Goal: Communication & Community: Answer question/provide support

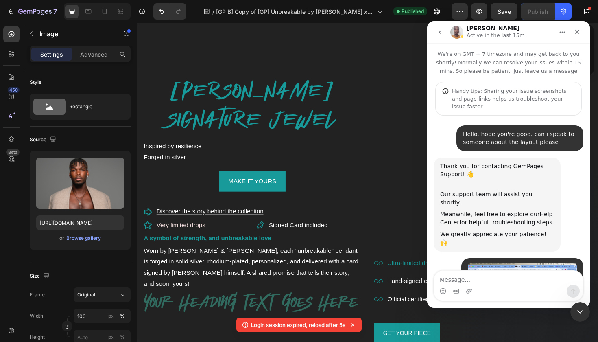
scroll to position [2171, 0]
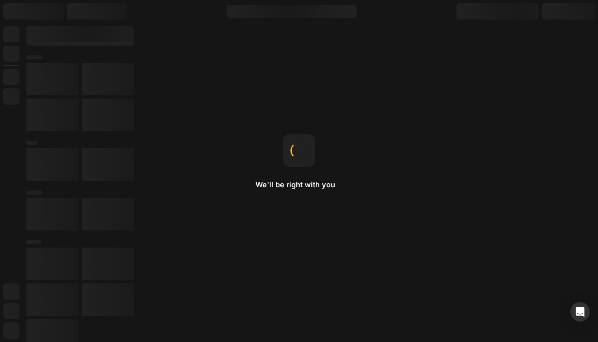
click at [469, 181] on div "We'll be right with you Product page When you want to use a product template fo…" at bounding box center [299, 171] width 598 height 342
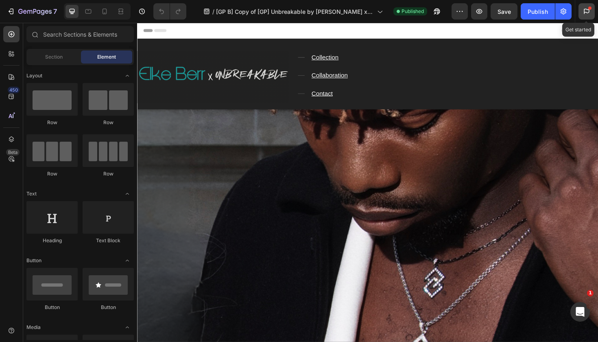
click at [591, 13] on icon at bounding box center [587, 11] width 8 height 8
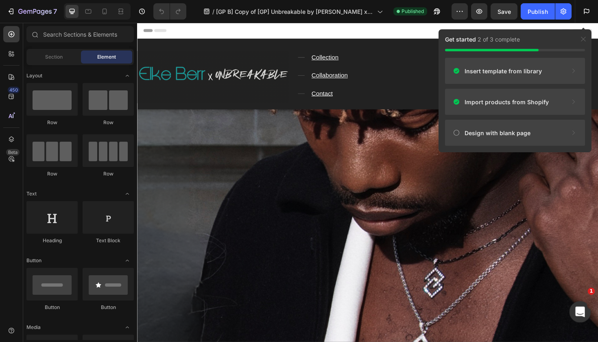
click at [578, 313] on icon "Ouvrir le Messenger Intercom" at bounding box center [579, 310] width 13 height 13
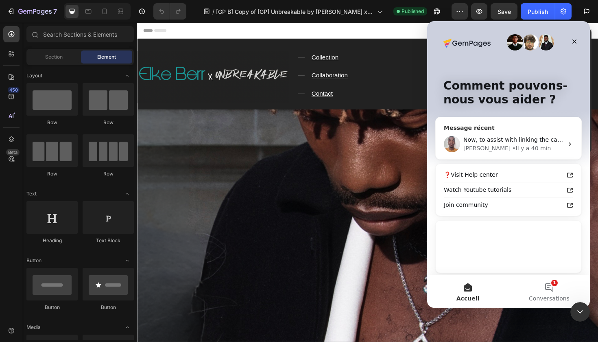
click at [530, 136] on div "Now, to assist with linking the carousel element, I just want to confirm this; …" at bounding box center [514, 140] width 100 height 9
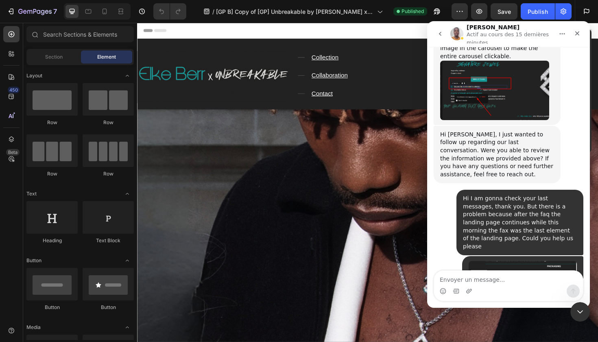
scroll to position [2125, 0]
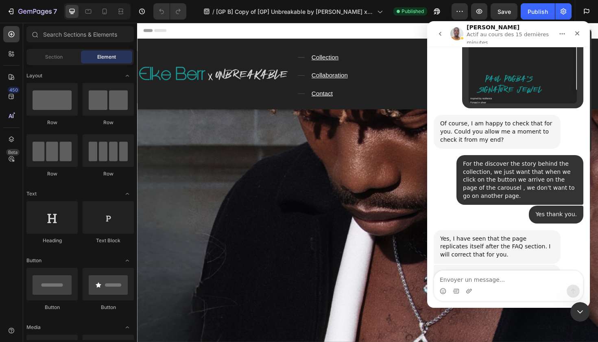
click at [535, 235] on div "Yes, I have seen that the page replicates itself after the FAQ section. I will …" at bounding box center [497, 247] width 114 height 24
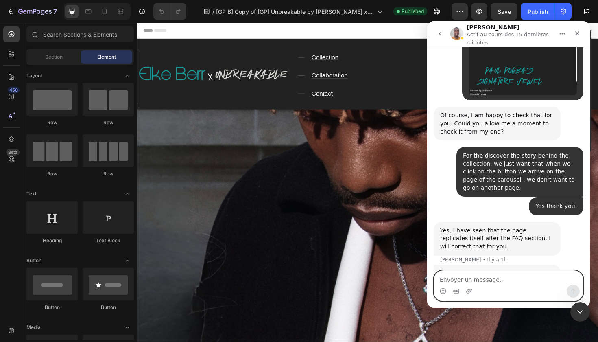
click at [492, 280] on textarea "Envoyer un message..." at bounding box center [508, 278] width 149 height 14
type textarea "Okay thank you !"
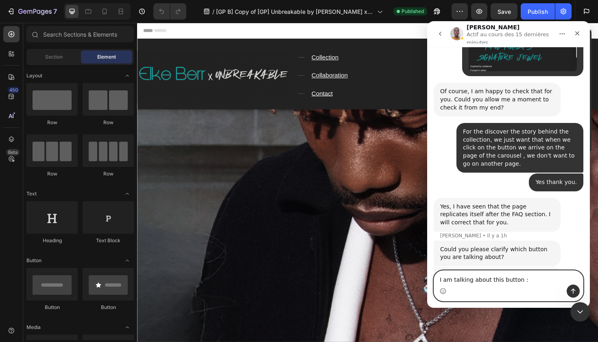
type textarea "I am talking about this button :"
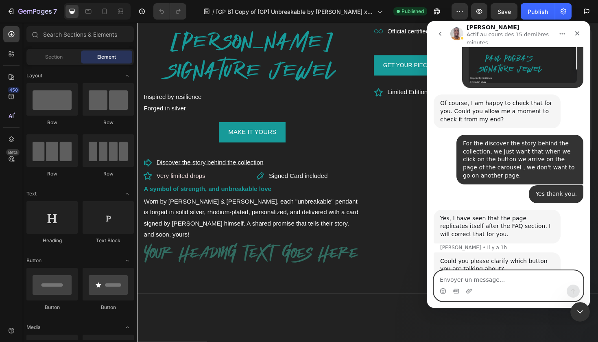
scroll to position [2145, 0]
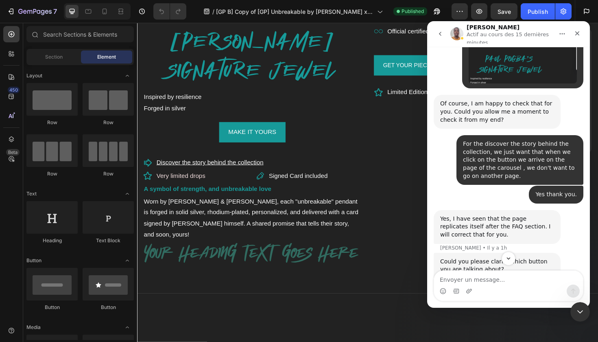
drag, startPoint x: 517, startPoint y: 168, endPoint x: 437, endPoint y: 153, distance: 81.7
click at [437, 279] on div "I have removed the duplicated sections as seen in this Loom video : Kindly chec…" at bounding box center [497, 296] width 127 height 34
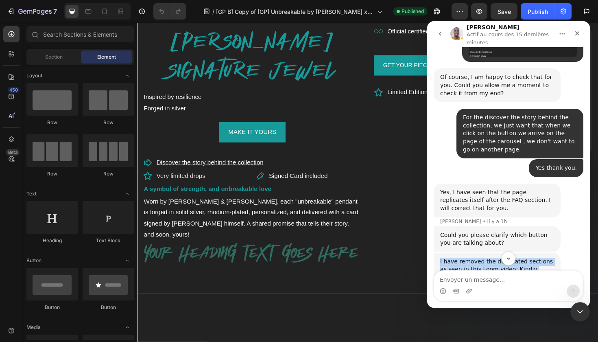
scroll to position [2180, 0]
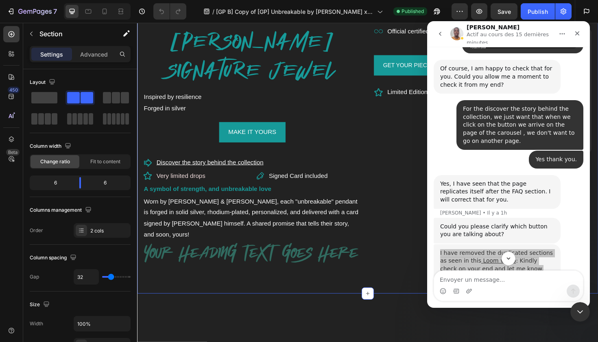
click at [387, 160] on div "PAUL POGBA'S SIGNATURE JEWEL Heading Inspired by resilience Forged in silver Te…" at bounding box center [381, 133] width 488 height 352
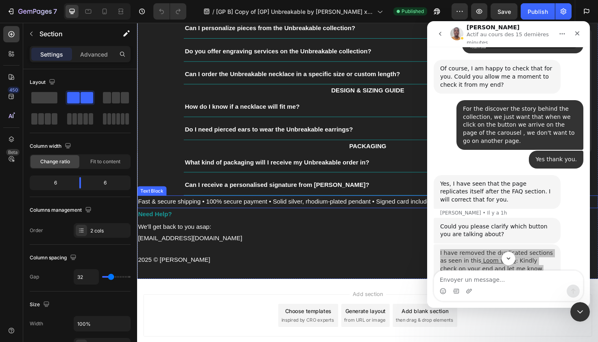
scroll to position [2081, 0]
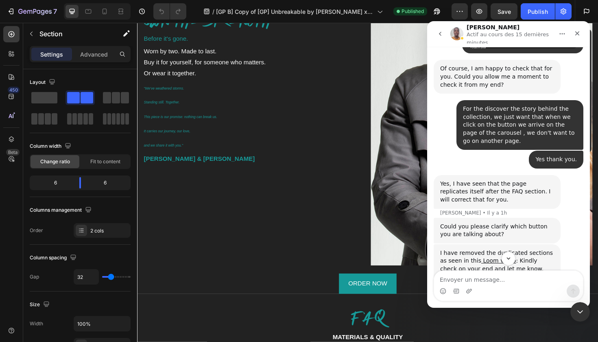
click at [515, 287] on div "Now, to assist with linking the carousel element, I just want to confirm this; …" at bounding box center [497, 324] width 127 height 74
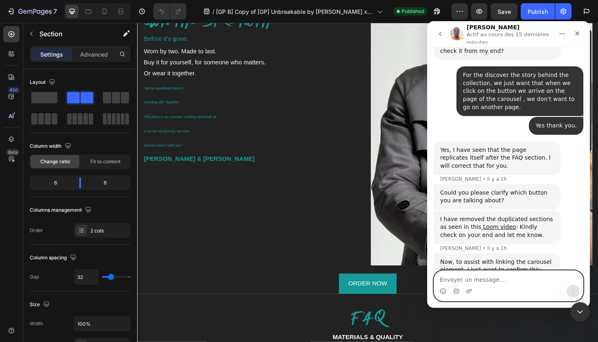
scroll to position [2214, 0]
click at [499, 276] on textarea "Envoyer un message..." at bounding box center [508, 278] width 149 height 14
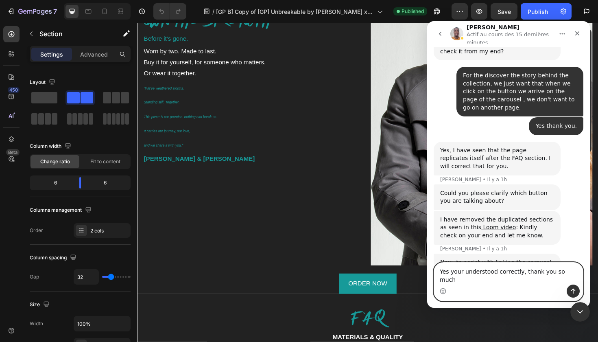
type textarea "Yes your understood correctly, thank you so much"
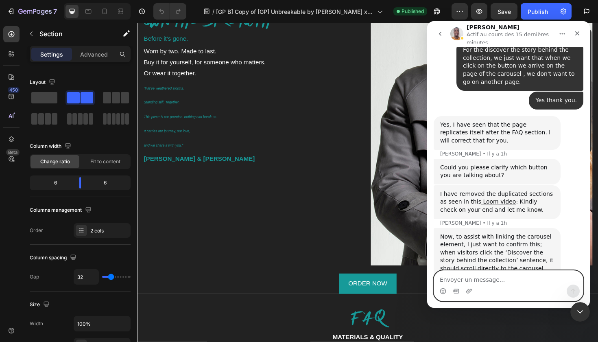
scroll to position [2240, 0]
click at [485, 315] on div "Okay thank you ! • Il y a 1 min" at bounding box center [509, 324] width 150 height 19
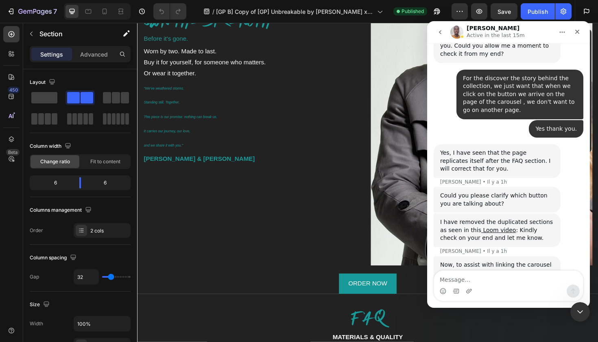
scroll to position [2269, 0]
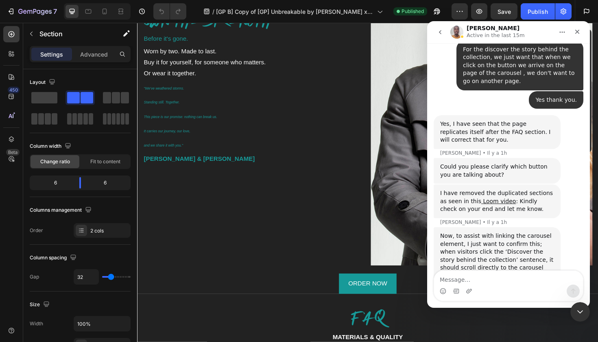
click at [479, 315] on div "Okay thank you ! • Il y a 10 min" at bounding box center [509, 324] width 150 height 19
click at [481, 227] on div "Now, to assist with linking the carousel element, I just want to confirm this; …" at bounding box center [509, 271] width 150 height 88
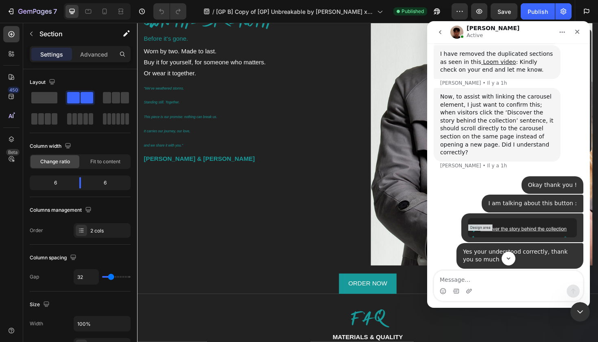
scroll to position [2408, 0]
drag, startPoint x: 440, startPoint y: 165, endPoint x: 511, endPoint y: 176, distance: 71.6
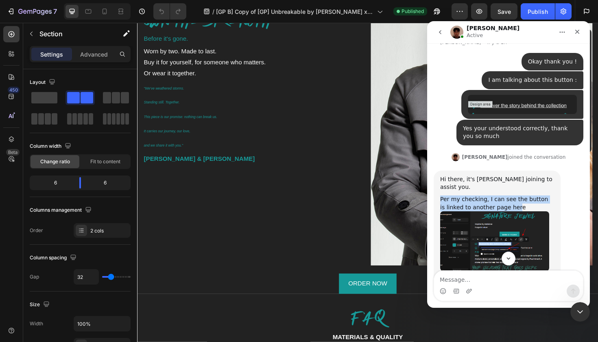
scroll to position [2554, 0]
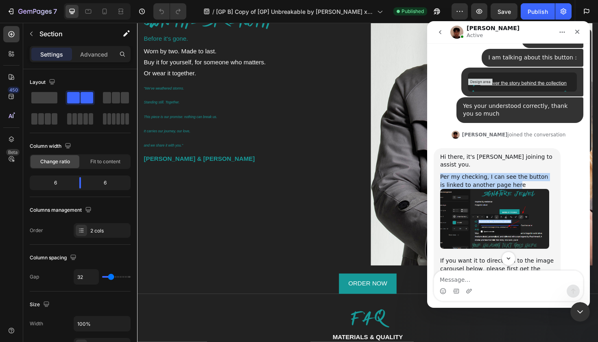
click at [484, 289] on img "Kyle dit…" at bounding box center [494, 314] width 109 height 50
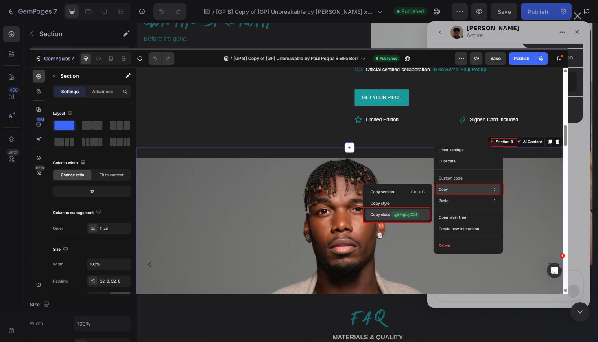
click at [579, 30] on div "Intercom Messenger" at bounding box center [299, 171] width 598 height 342
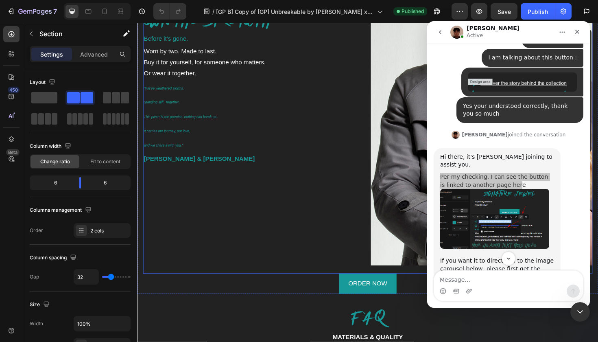
click at [255, 199] on div "OWN THE STRENGTH Heading Before it's gone. Text Block Worn by two. Made to last…" at bounding box center [260, 147] width 235 height 281
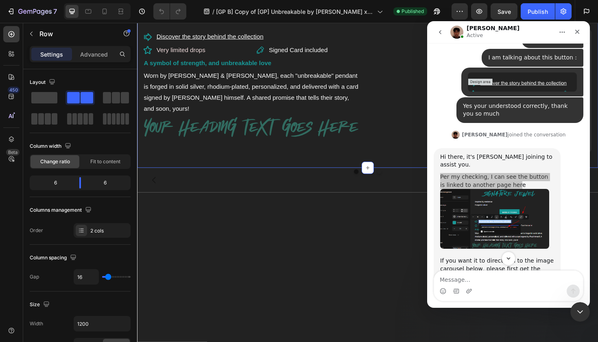
scroll to position [637, 0]
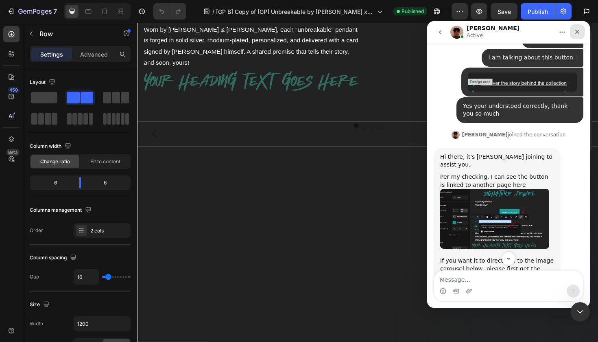
click at [578, 33] on icon "Fermer" at bounding box center [577, 31] width 7 height 7
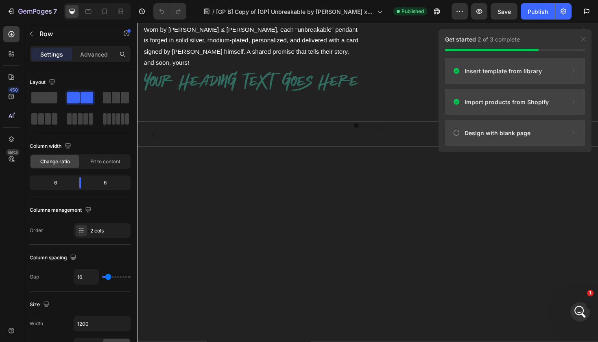
scroll to position [0, 0]
click at [589, 153] on div "Image Image Image Image Carousel Section 3" at bounding box center [381, 140] width 488 height 26
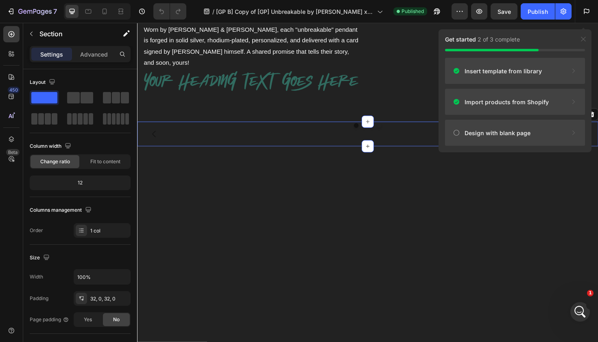
click at [554, 123] on div "Section 3" at bounding box center [550, 119] width 25 height 7
click at [558, 123] on div "Section 3" at bounding box center [550, 119] width 25 height 7
click at [534, 122] on icon at bounding box center [533, 121] width 1 height 1
click at [534, 123] on icon at bounding box center [534, 119] width 7 height 7
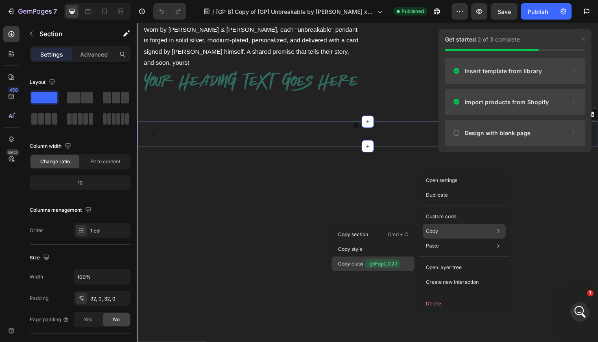
click at [358, 264] on p "Copy class .g5FqpLjO2J" at bounding box center [369, 263] width 62 height 9
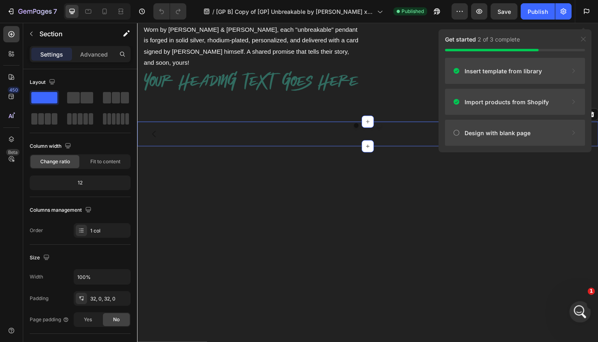
click at [582, 314] on icon "Ouvrir le Messenger Intercom" at bounding box center [579, 310] width 13 height 13
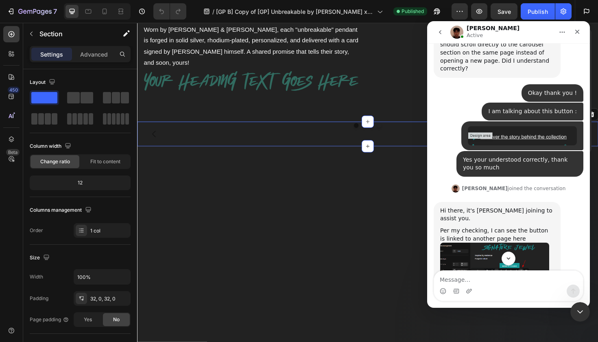
scroll to position [2473, 0]
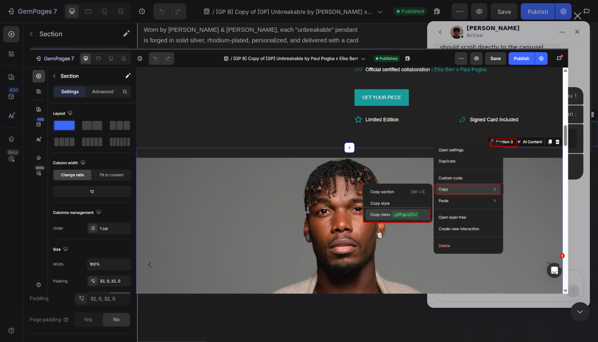
click at [577, 177] on div "Intercom Messenger" at bounding box center [299, 171] width 598 height 342
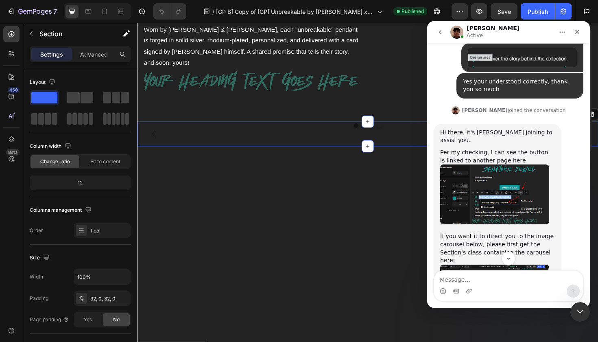
scroll to position [2588, 0]
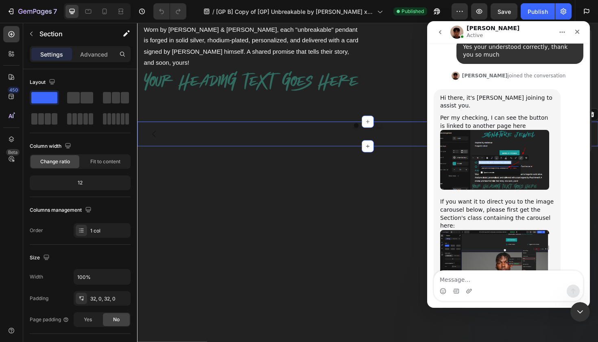
click at [514, 306] on img "Kyle dit…" at bounding box center [494, 339] width 109 height 66
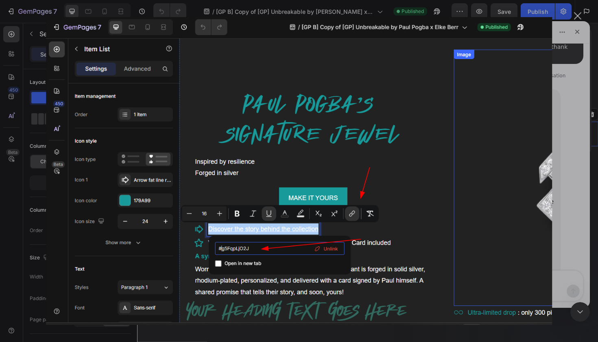
scroll to position [0, 0]
click at [524, 179] on img "Fermer" at bounding box center [299, 171] width 506 height 308
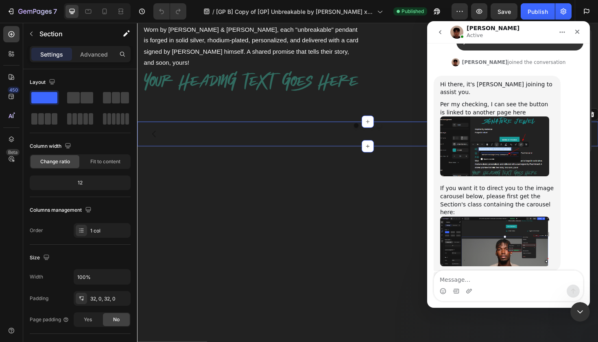
scroll to position [2603, 0]
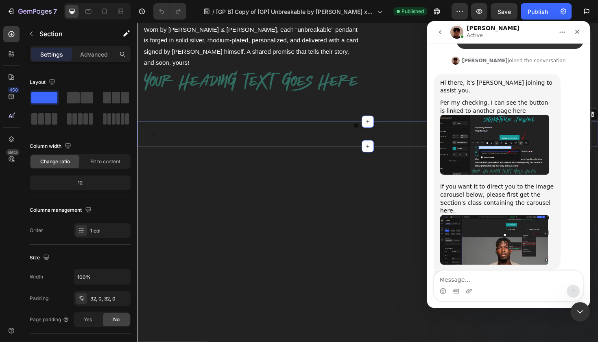
drag, startPoint x: 463, startPoint y: 248, endPoint x: 453, endPoint y: 232, distance: 19.0
click at [453, 275] on div "And afterward, kindly replace the link as follows replacing the . at the beginn…" at bounding box center [497, 340] width 114 height 131
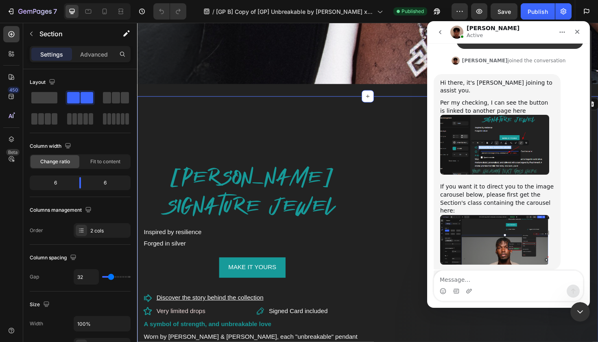
scroll to position [323, 0]
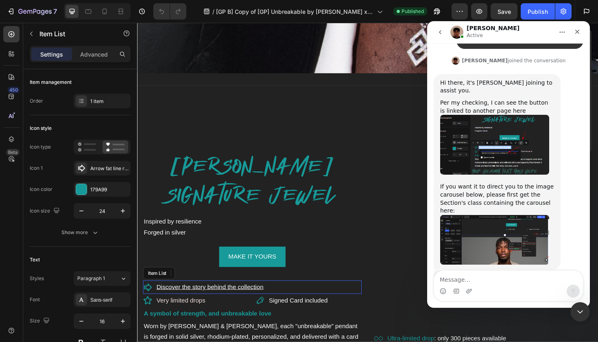
click at [210, 303] on u "Discover the story behind the collection" at bounding box center [214, 302] width 113 height 7
click at [194, 300] on u "Discover the story behind the collection" at bounding box center [214, 302] width 113 height 7
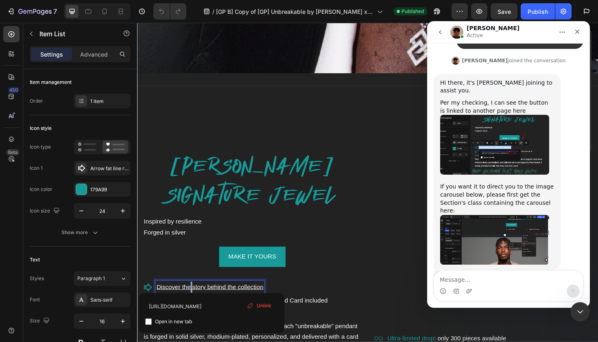
click at [194, 300] on u "Discover the story behind the collection" at bounding box center [214, 302] width 113 height 7
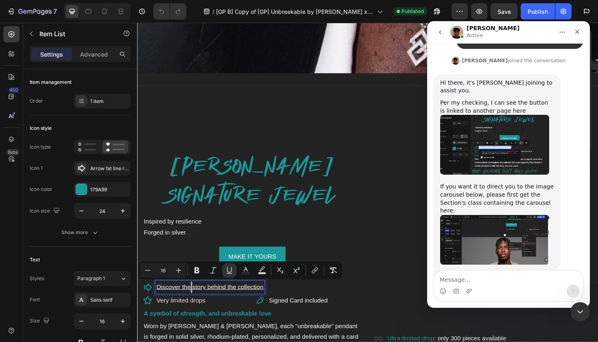
click at [194, 300] on u "Discover the story behind the collection" at bounding box center [214, 302] width 113 height 7
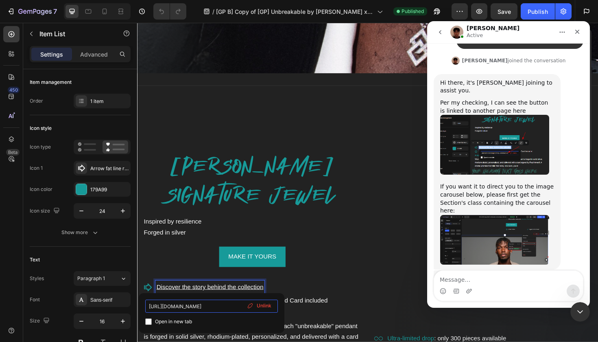
click at [211, 306] on input "https://elkeberr.com/pages/story-unbreakable" at bounding box center [211, 306] width 133 height 13
drag, startPoint x: 147, startPoint y: 306, endPoint x: 244, endPoint y: 308, distance: 96.9
click at [244, 308] on div "https://elkeberr.com/pages/story-unbreakable Open in new tab Unlink" at bounding box center [211, 313] width 133 height 27
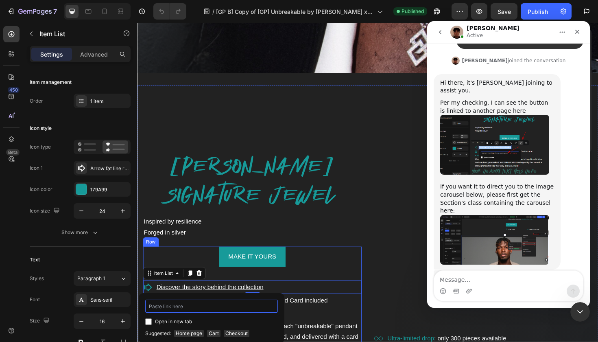
type input "£"
type input "3"
paste input ".g5FqpLjO2J"
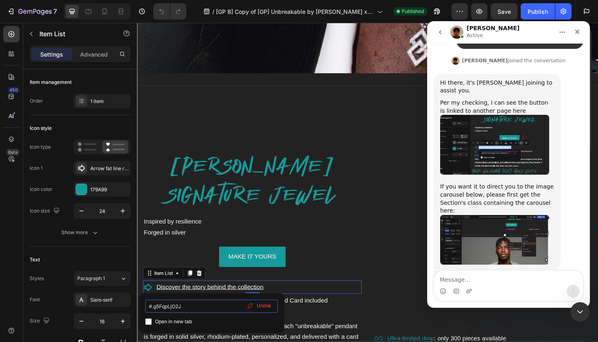
click at [155, 309] on input "#.g5FqpLjO2J" at bounding box center [211, 306] width 133 height 13
type input "#g5FqpLjO2J"
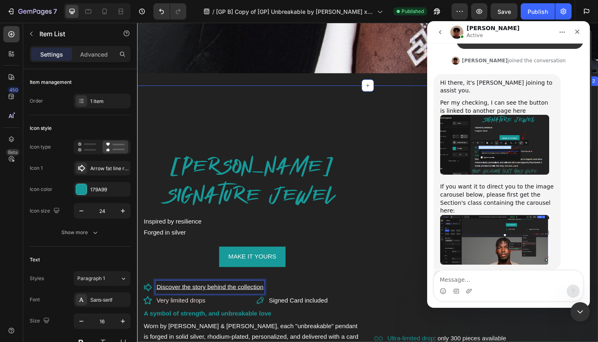
click at [385, 329] on div "PAUL POGBA'S SIGNATURE JEWEL Heading Inspired by resilience Forged in silver Te…" at bounding box center [381, 292] width 488 height 407
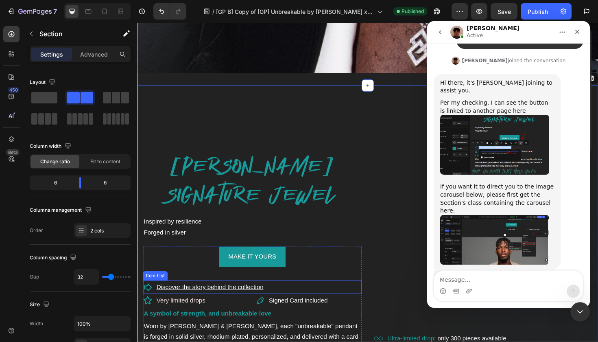
click at [220, 299] on u "Discover the story behind the collection" at bounding box center [214, 302] width 113 height 7
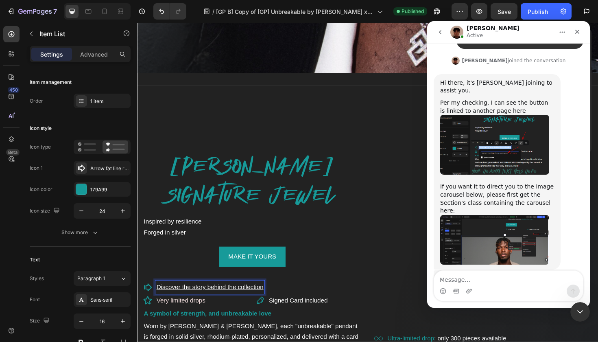
click at [342, 299] on div "Discover the story behind the collection ⁠⁠⁠⁠⁠⁠⁠" at bounding box center [259, 302] width 232 height 14
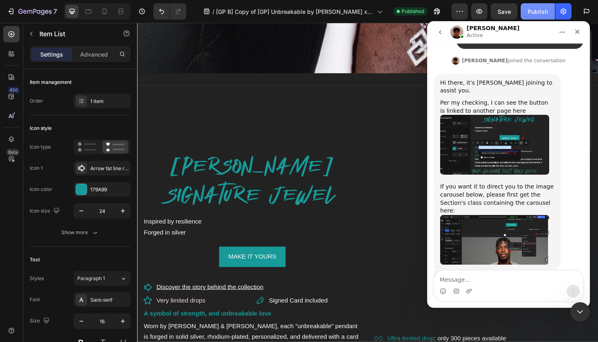
click at [545, 11] on div "Publish" at bounding box center [538, 11] width 20 height 9
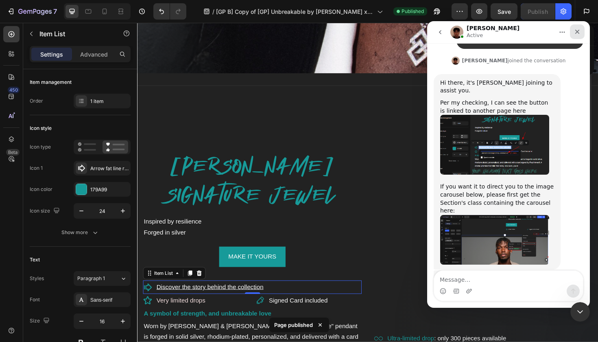
click at [577, 37] on div "Fermer" at bounding box center [577, 31] width 15 height 15
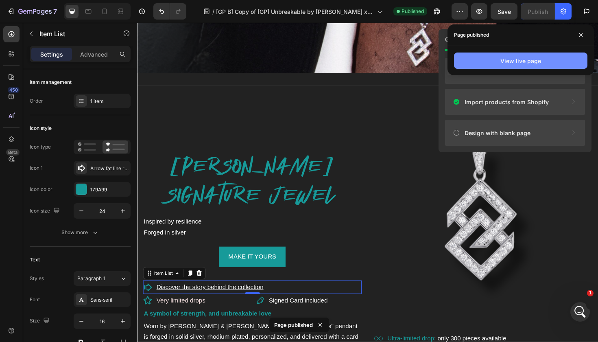
click at [561, 58] on button "View live page" at bounding box center [520, 61] width 133 height 16
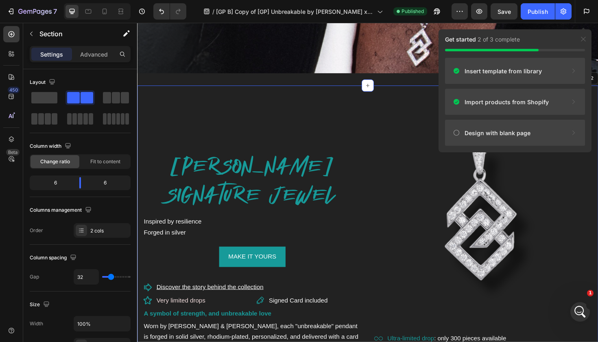
click at [385, 238] on div "PAUL POGBA'S SIGNATURE JEWEL Heading Inspired by resilience Forged in silver Te…" at bounding box center [381, 292] width 488 height 407
click at [543, 12] on div "Publish" at bounding box center [538, 11] width 20 height 9
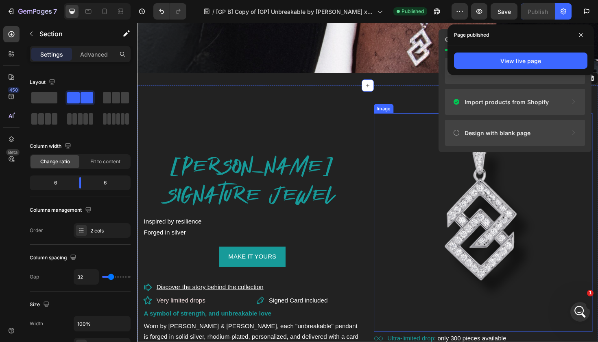
click at [408, 134] on img at bounding box center [504, 234] width 232 height 232
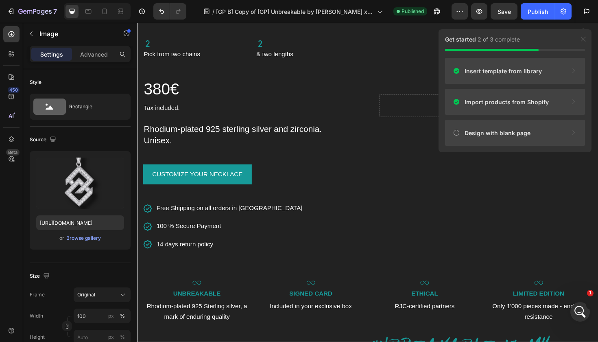
scroll to position [945, 0]
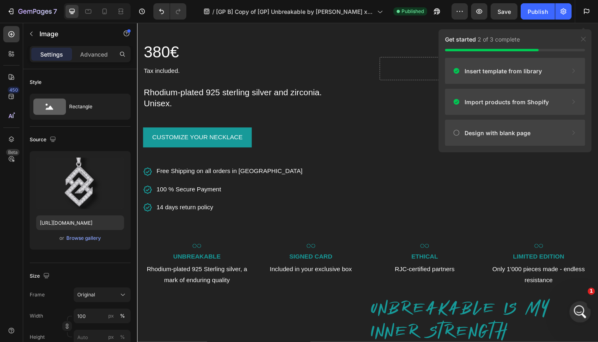
click at [580, 315] on icon "Ouvrir le Messenger Intercom" at bounding box center [579, 310] width 13 height 13
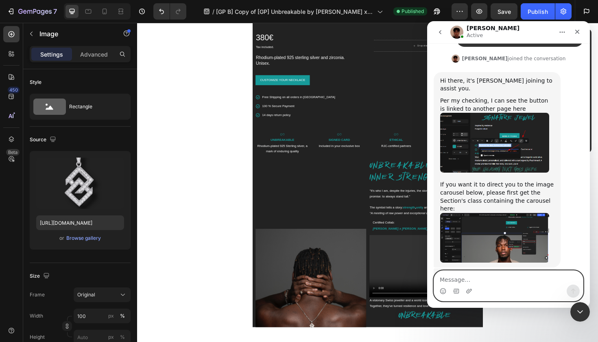
scroll to position [2603, 0]
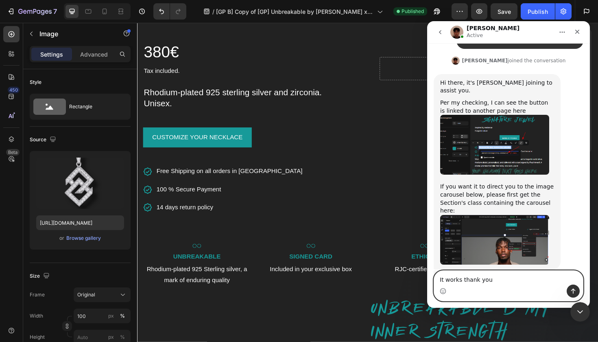
type textarea "It works thank you !"
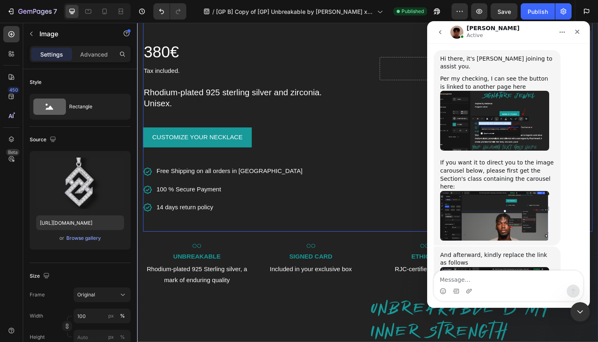
click at [393, 184] on div "Drop element here Hero Banner" at bounding box center [503, 71] width 232 height 345
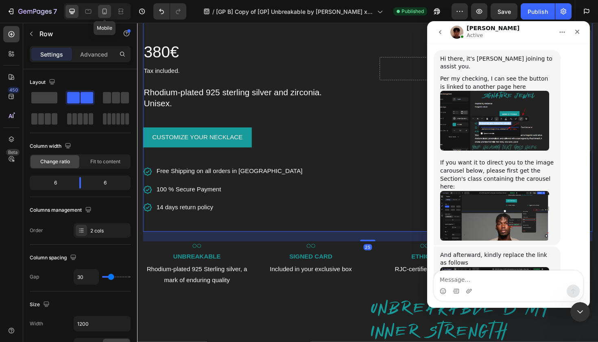
click at [102, 10] on icon at bounding box center [105, 11] width 8 height 8
type input "0"
type input "100%"
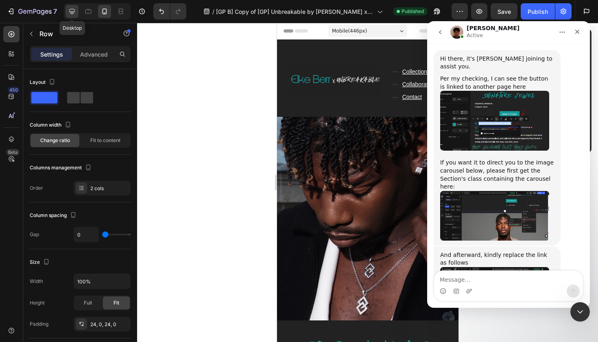
click at [72, 10] on icon at bounding box center [72, 11] width 8 height 8
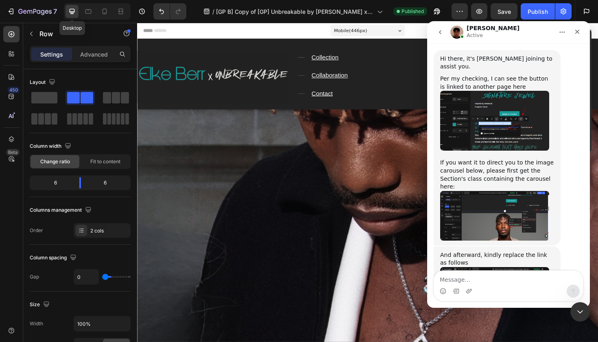
type input "30"
type input "1200"
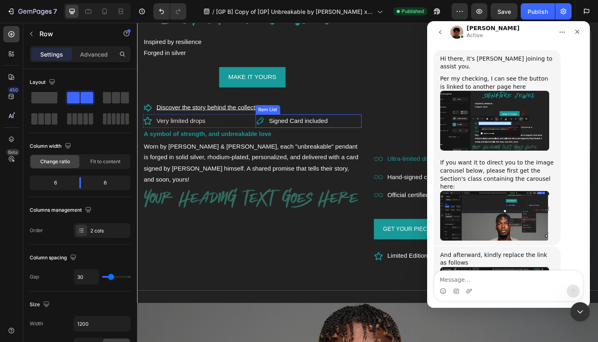
scroll to position [516, 0]
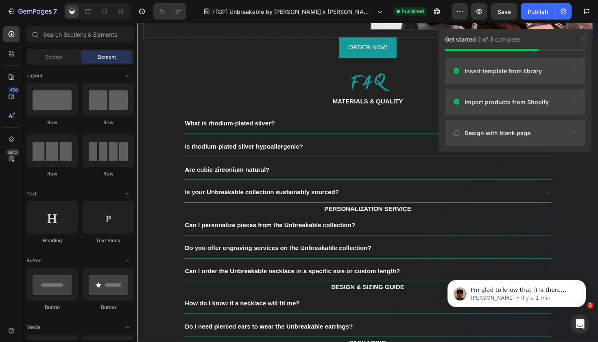
scroll to position [2367, 0]
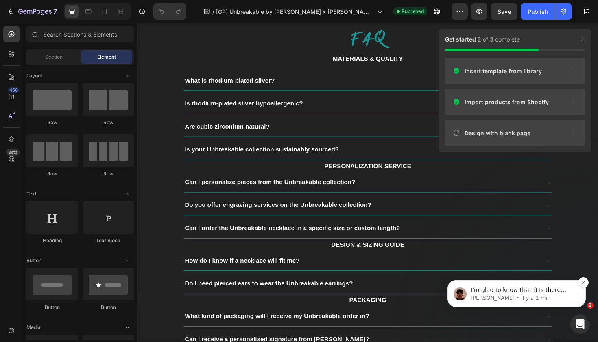
click at [483, 295] on p "Kyle • Il y a 1 min" at bounding box center [523, 297] width 105 height 7
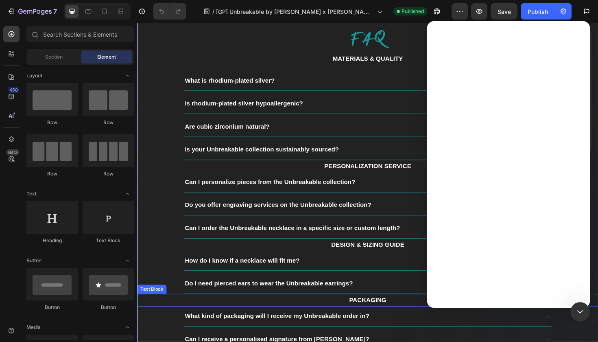
scroll to position [0, 0]
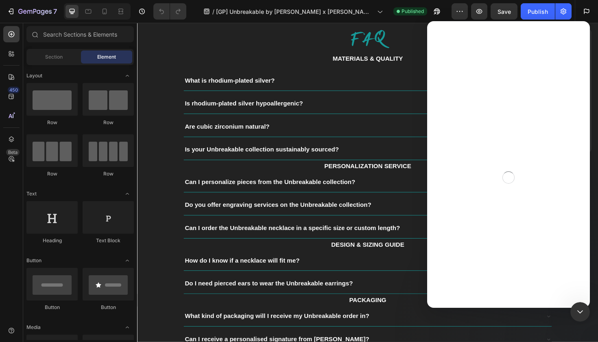
click at [479, 279] on div "Intercom Messenger" at bounding box center [508, 177] width 163 height 260
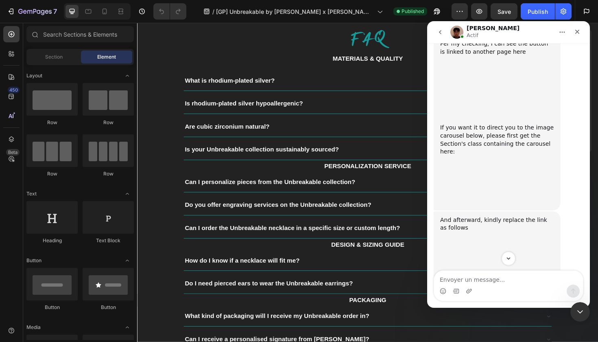
scroll to position [2644, 0]
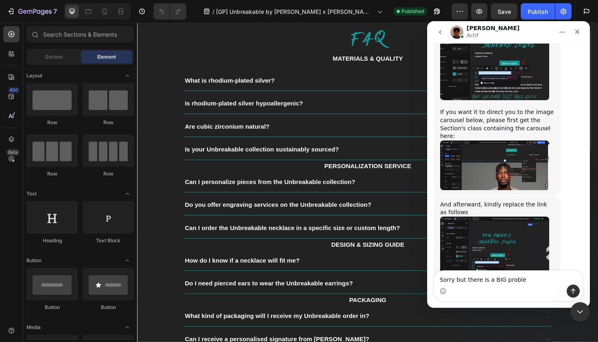
type textarea "Sorry but there is a BIG problem"
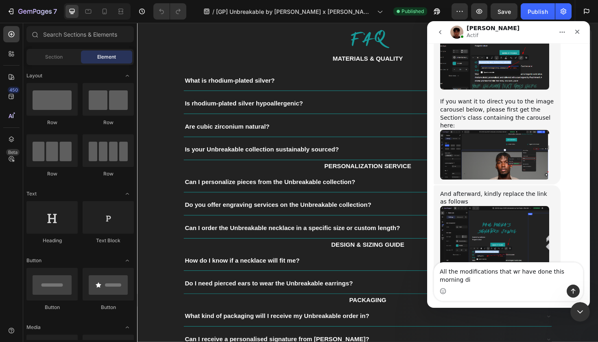
scroll to position [2663, 0]
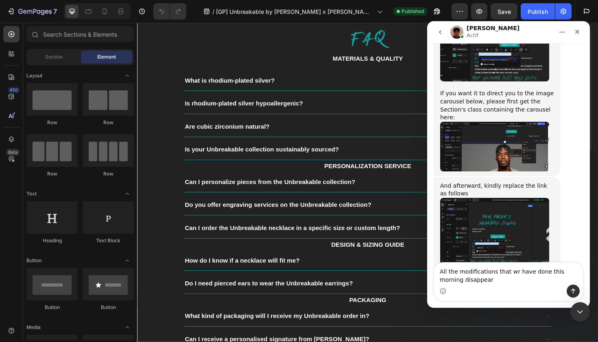
type textarea "All the modifications that wr have done this morning disappears"
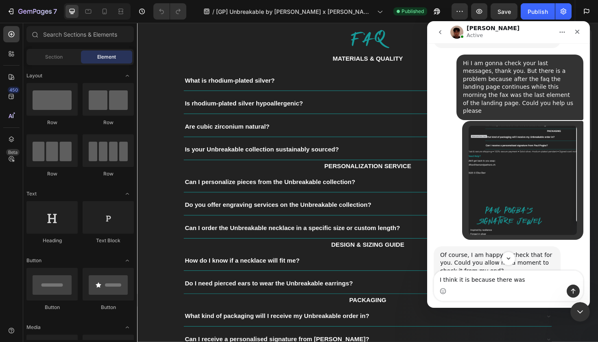
scroll to position [2087, 0]
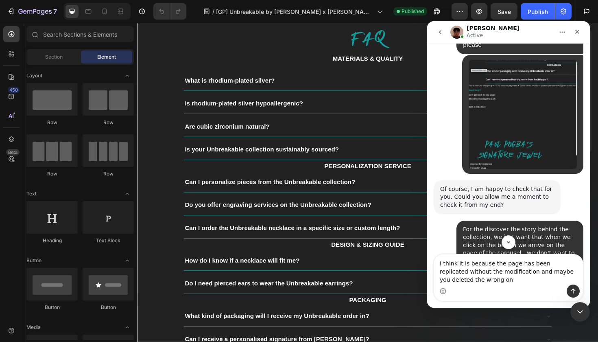
type textarea "I think it is because the page has been replicated without the modification and…"
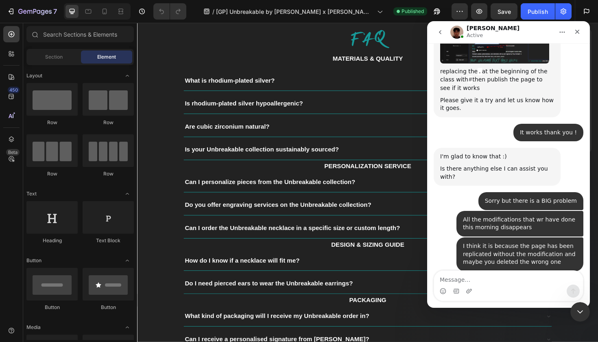
scroll to position [2927, 0]
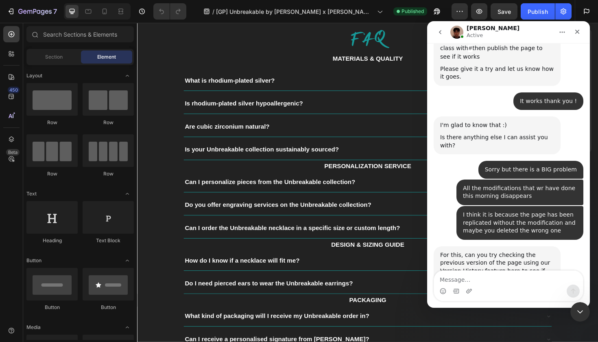
click at [493, 283] on img "Kyle dit…" at bounding box center [494, 307] width 109 height 49
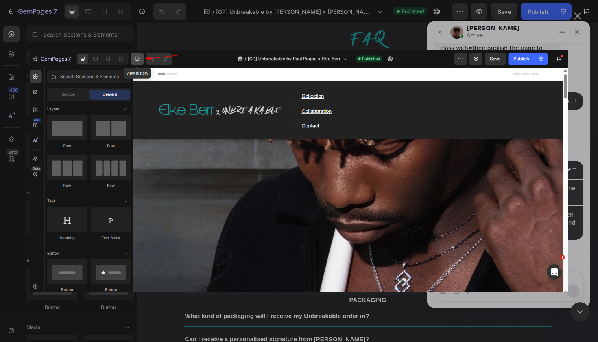
scroll to position [0, 0]
click at [581, 112] on div "Intercom Messenger" at bounding box center [299, 171] width 598 height 342
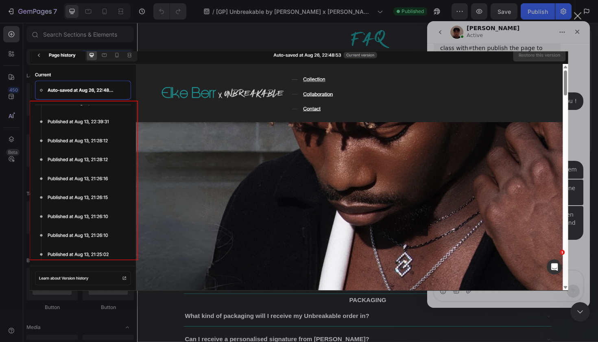
click at [598, 147] on div "Intercom Messenger" at bounding box center [299, 171] width 598 height 342
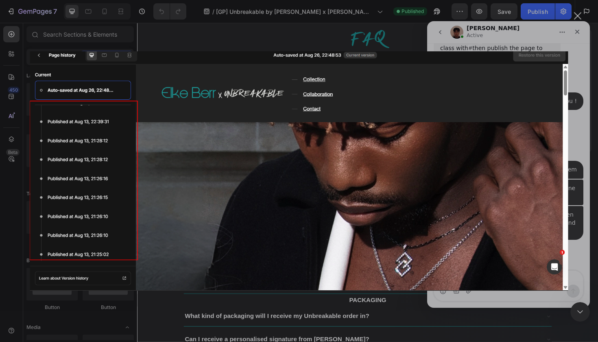
click at [581, 122] on div "Intercom Messenger" at bounding box center [299, 171] width 598 height 342
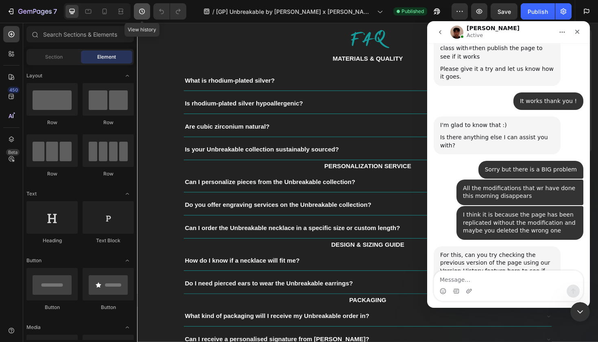
click at [138, 14] on icon "button" at bounding box center [142, 11] width 8 height 8
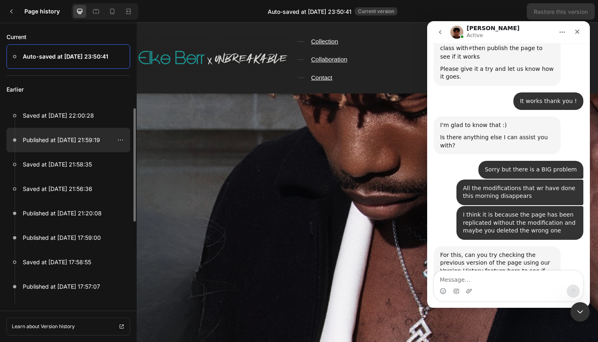
click at [103, 136] on div at bounding box center [69, 140] width 124 height 24
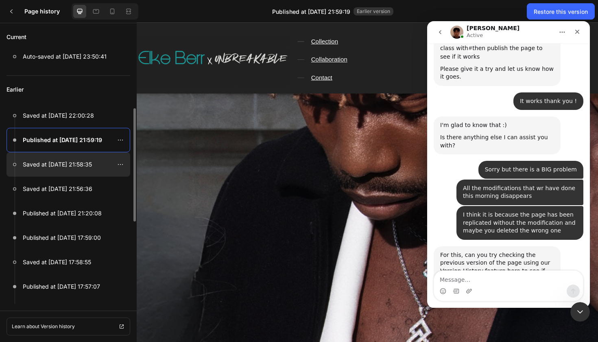
click at [96, 166] on div at bounding box center [69, 164] width 124 height 24
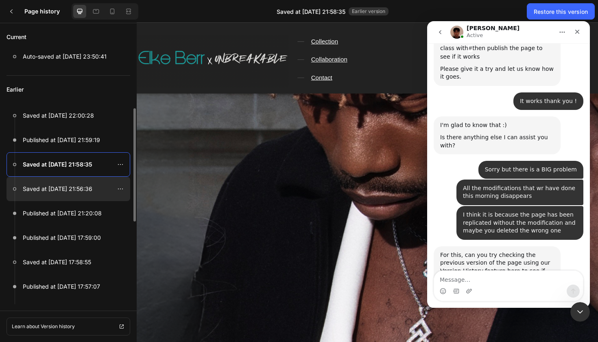
click at [92, 195] on div at bounding box center [69, 189] width 124 height 24
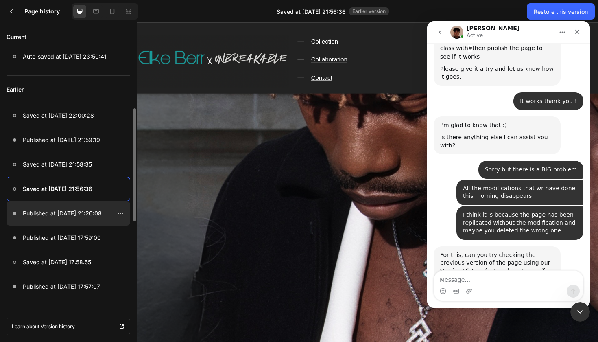
click at [91, 219] on div at bounding box center [69, 213] width 124 height 24
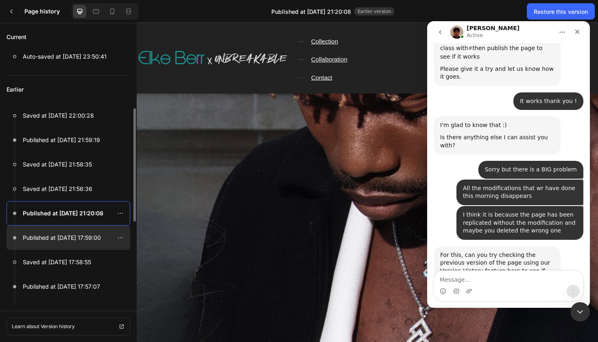
click at [91, 240] on p "Published at [DATE] 17:59:00" at bounding box center [62, 238] width 78 height 10
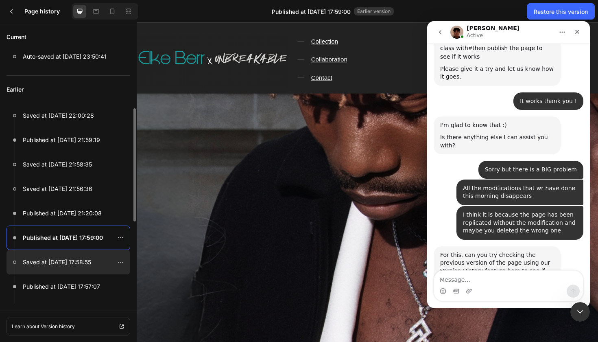
click at [89, 260] on p "Saved at [DATE] 17:58:55" at bounding box center [57, 262] width 68 height 10
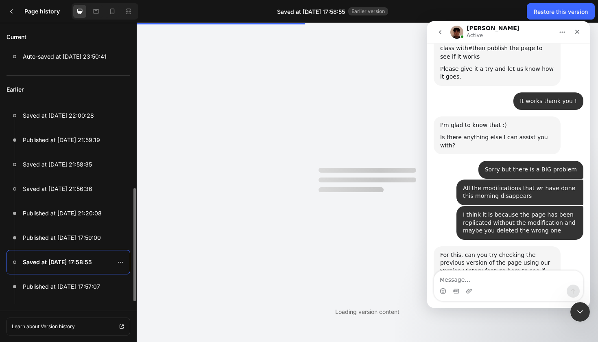
scroll to position [53, 0]
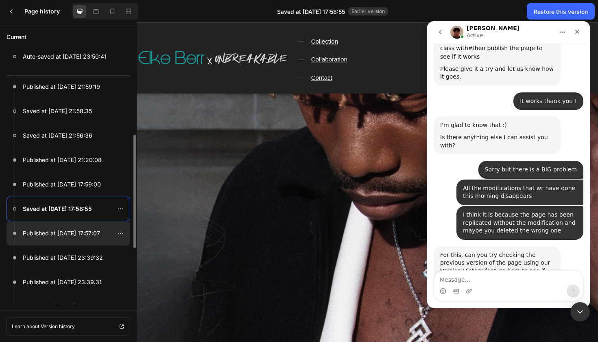
click at [99, 234] on p "Published at [DATE] 17:57:07" at bounding box center [61, 233] width 77 height 10
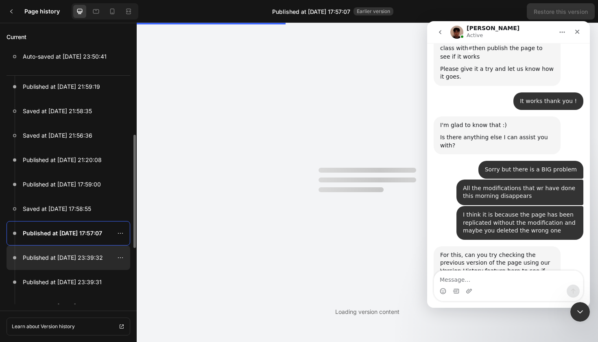
scroll to position [0, 0]
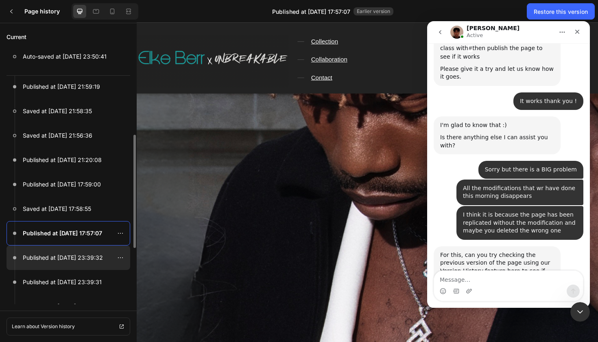
click at [99, 264] on div at bounding box center [69, 257] width 124 height 24
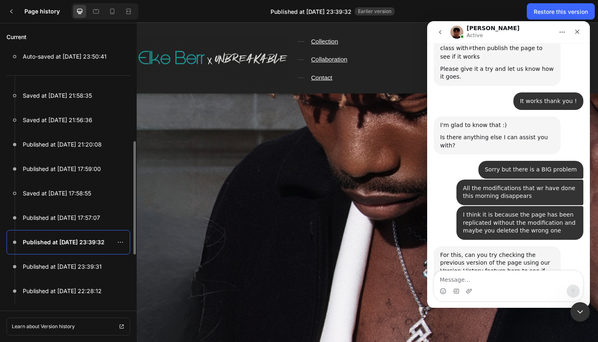
scroll to position [71, 0]
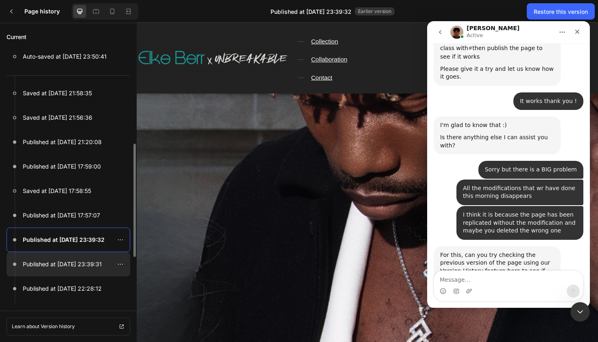
click at [101, 264] on p "Published at [DATE] 23:39:31" at bounding box center [62, 264] width 79 height 10
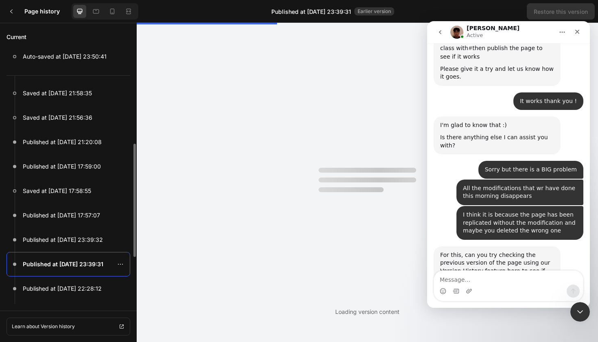
scroll to position [0, 0]
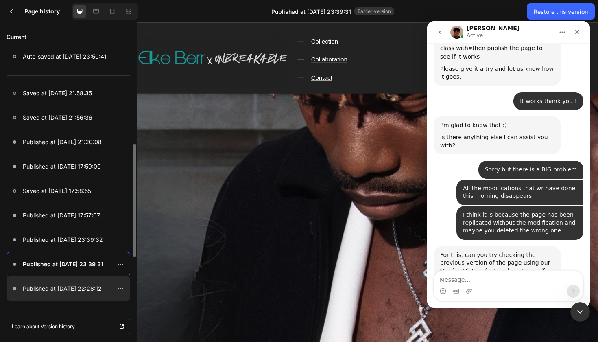
click at [102, 280] on div at bounding box center [69, 288] width 124 height 24
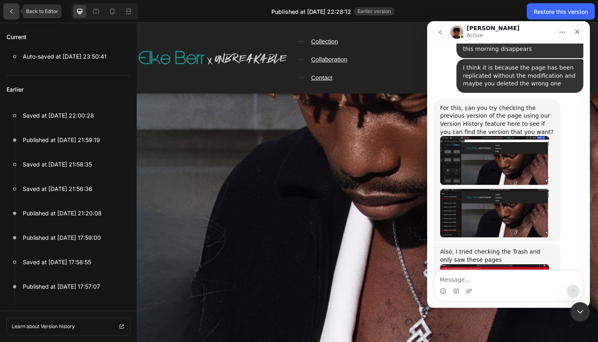
click at [9, 19] on div at bounding box center [11, 11] width 16 height 16
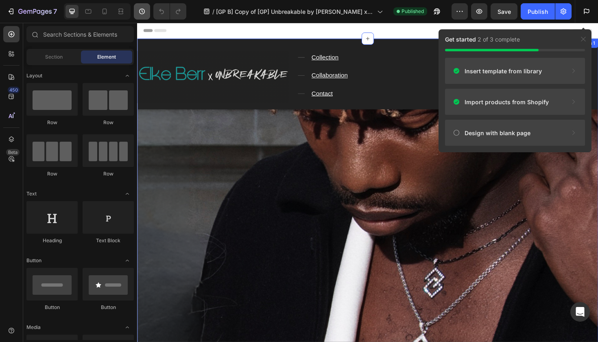
click at [143, 16] on button "button" at bounding box center [142, 11] width 16 height 16
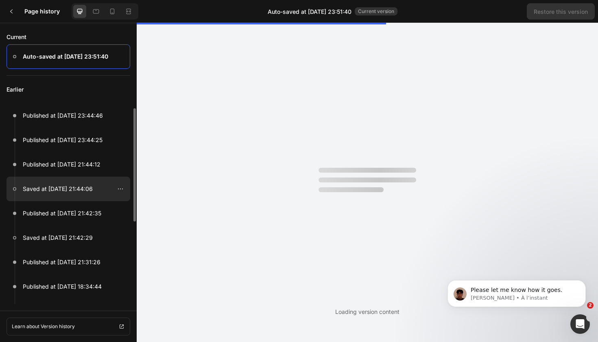
click at [100, 188] on div at bounding box center [69, 189] width 124 height 24
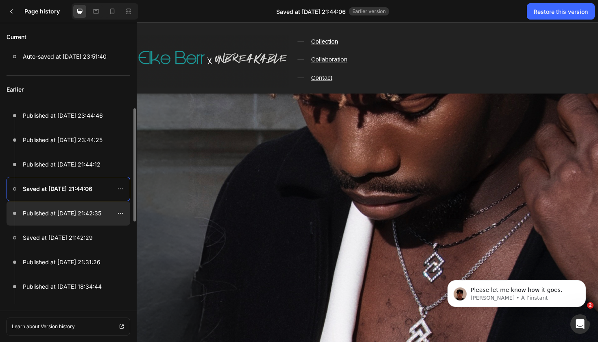
click at [100, 215] on p "Published at Aug 26, 21:42:35" at bounding box center [62, 213] width 79 height 10
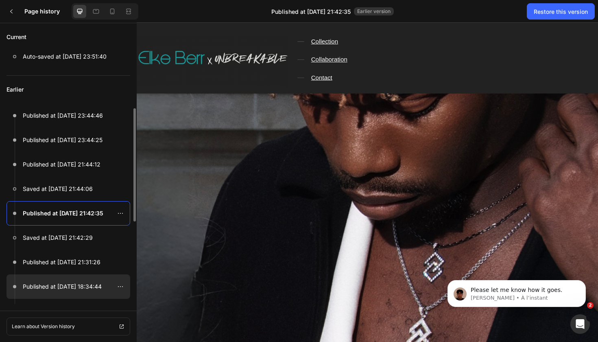
click at [99, 293] on div at bounding box center [69, 286] width 124 height 24
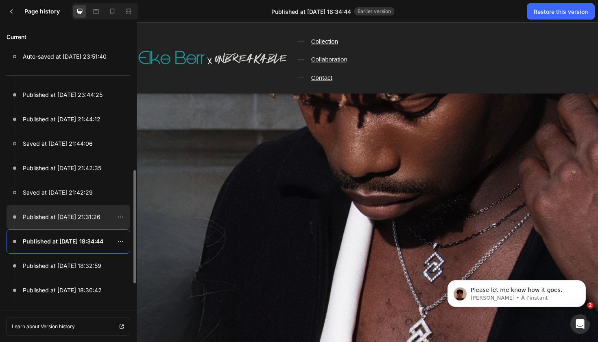
scroll to position [72, 0]
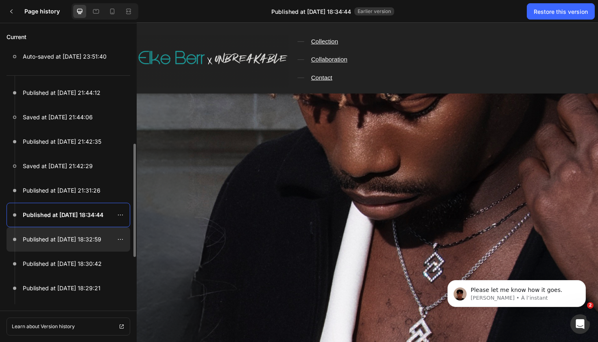
click at [101, 244] on p "Published at Aug 26, 18:32:59" at bounding box center [62, 239] width 79 height 10
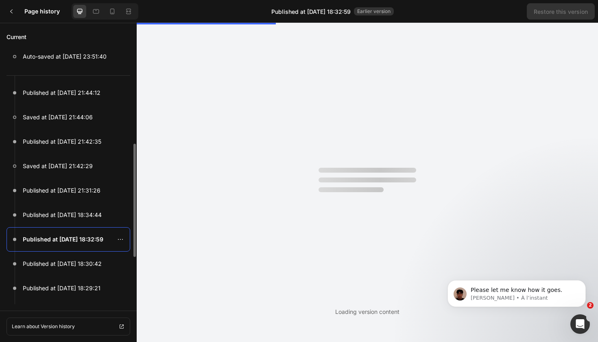
scroll to position [0, 0]
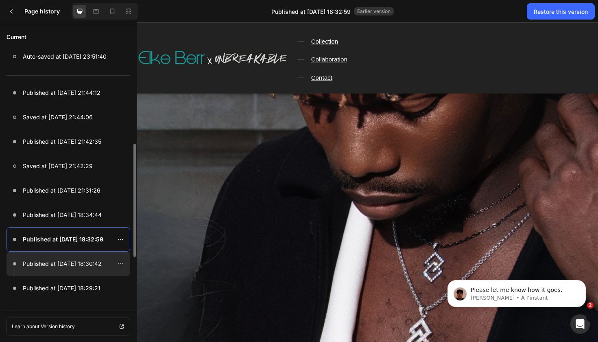
click at [101, 266] on p "Published at Aug 26, 18:30:42" at bounding box center [62, 264] width 79 height 10
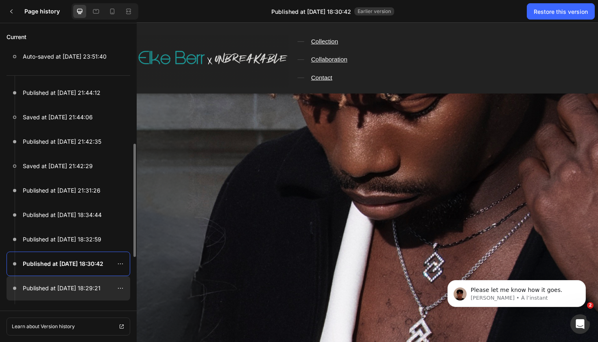
click at [100, 291] on p "Published at Aug 26, 18:29:21" at bounding box center [62, 288] width 78 height 10
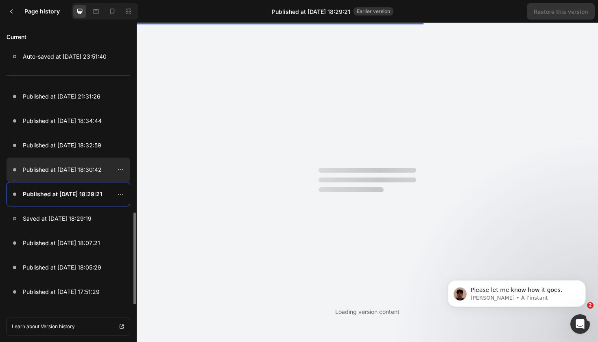
scroll to position [190, 0]
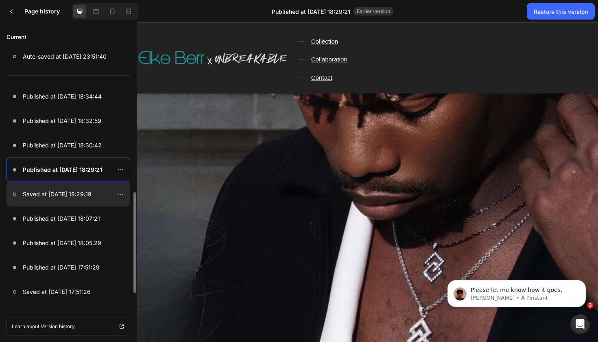
click at [94, 198] on div at bounding box center [69, 194] width 124 height 24
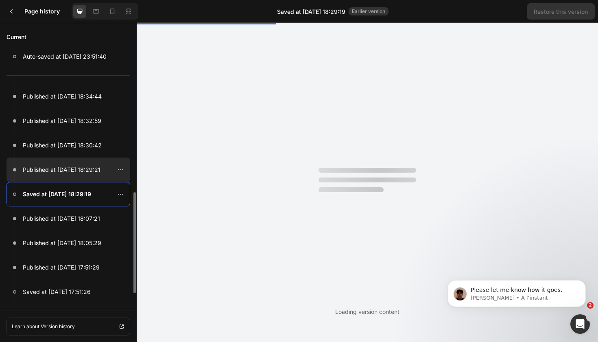
scroll to position [0, 0]
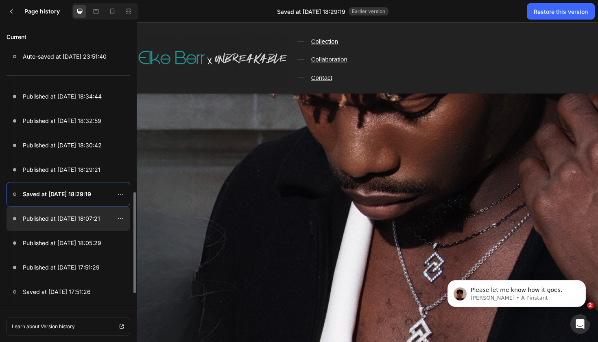
click at [102, 217] on div at bounding box center [69, 218] width 124 height 24
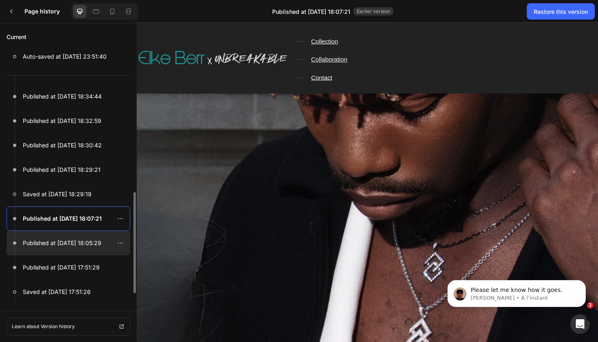
click at [96, 242] on p "Published at Aug 26, 18:05:29" at bounding box center [62, 243] width 79 height 10
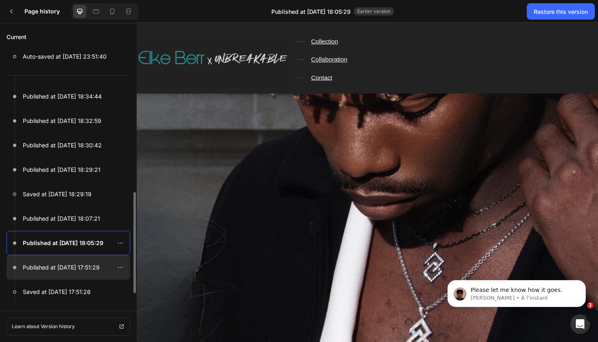
click at [92, 267] on p "Published at Aug 26, 17:51:29" at bounding box center [61, 268] width 77 height 10
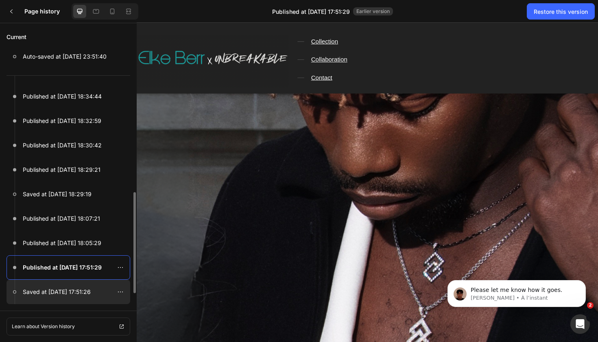
click at [95, 286] on div at bounding box center [69, 292] width 124 height 24
click at [100, 298] on div at bounding box center [69, 292] width 124 height 24
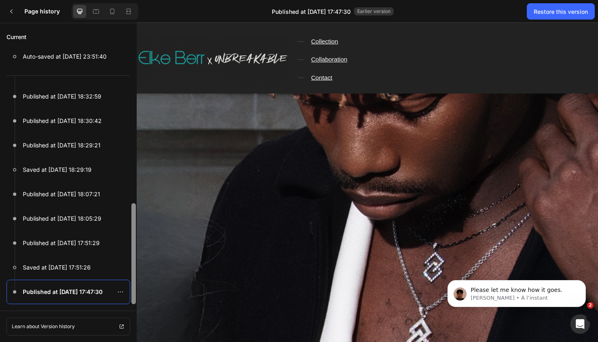
drag, startPoint x: 135, startPoint y: 258, endPoint x: 131, endPoint y: 276, distance: 18.0
click at [132, 276] on div at bounding box center [133, 253] width 4 height 101
click at [478, 295] on p "Kyle • À l’instant" at bounding box center [523, 297] width 105 height 7
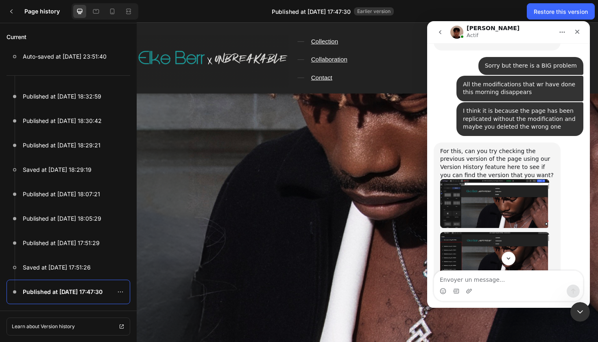
scroll to position [2995, 0]
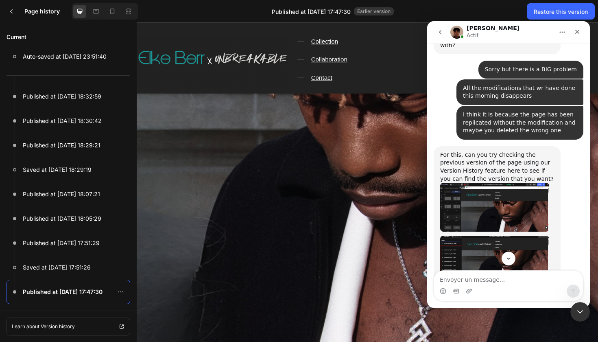
click at [523, 311] on img "Kyle dit…" at bounding box center [494, 335] width 109 height 49
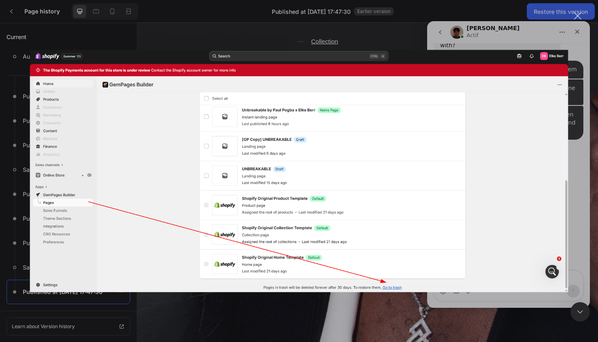
click at [582, 165] on div "Intercom Messenger" at bounding box center [299, 171] width 598 height 342
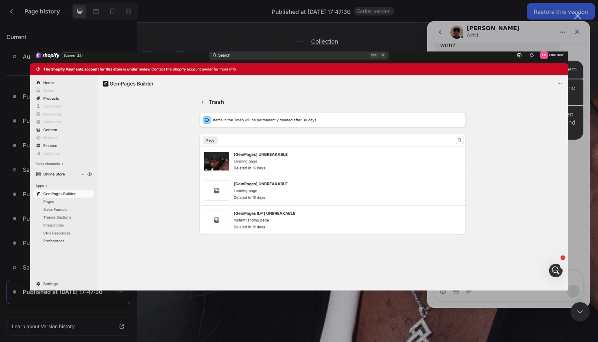
click at [576, 196] on div "Intercom Messenger" at bounding box center [299, 171] width 598 height 342
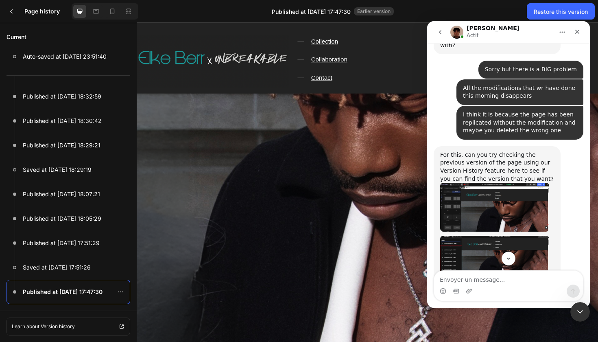
click at [526, 311] on img "Kyle dit…" at bounding box center [494, 335] width 109 height 49
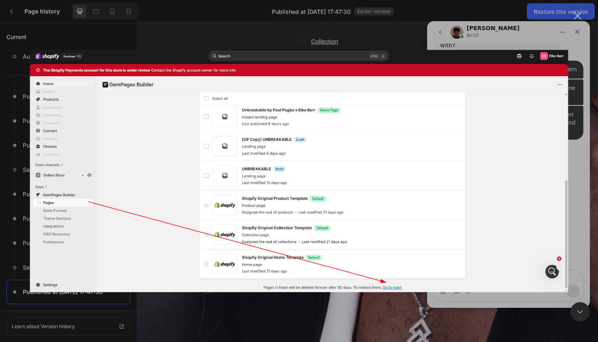
click at [579, 128] on div "Intercom Messenger" at bounding box center [299, 171] width 598 height 342
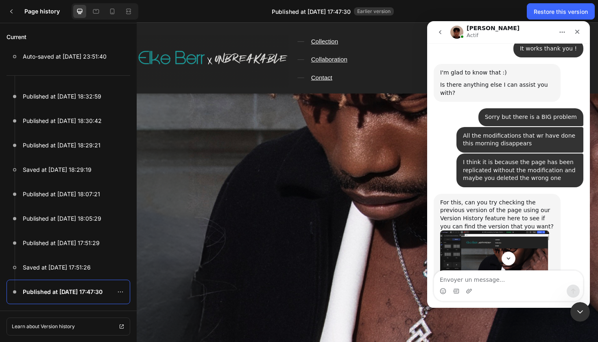
scroll to position [2917, 0]
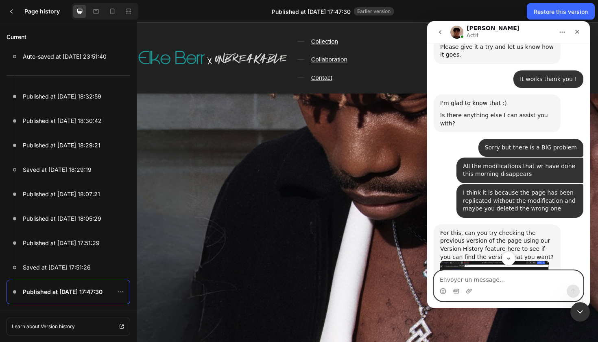
click at [502, 282] on textarea "Envoyer un message..." at bounding box center [508, 278] width 149 height 14
type textarea "There isn't the good version in the Version history"
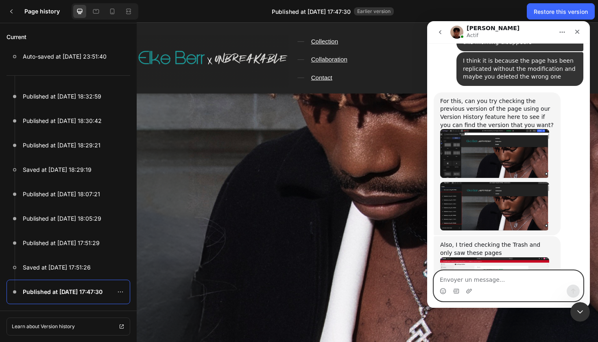
scroll to position [3047, 0]
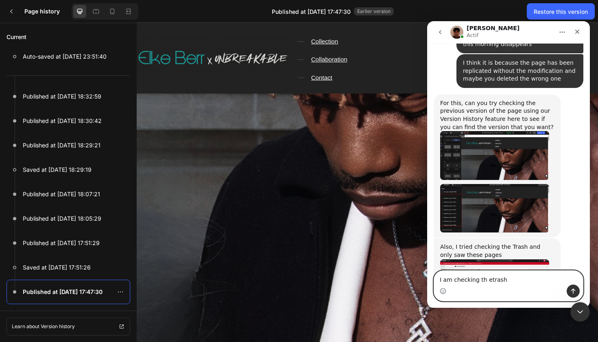
click at [486, 279] on textarea "I am checking th etrash" at bounding box center [508, 278] width 149 height 14
type textarea "I am checking the trash"
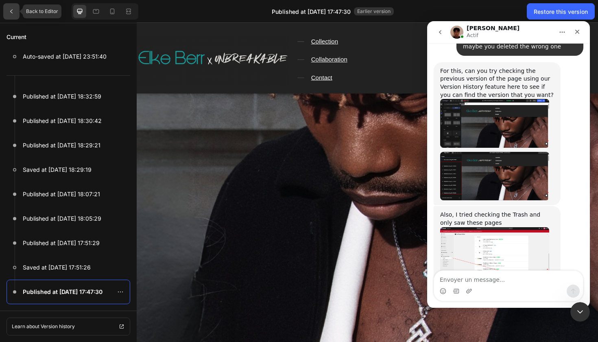
click at [6, 11] on div at bounding box center [11, 11] width 16 height 16
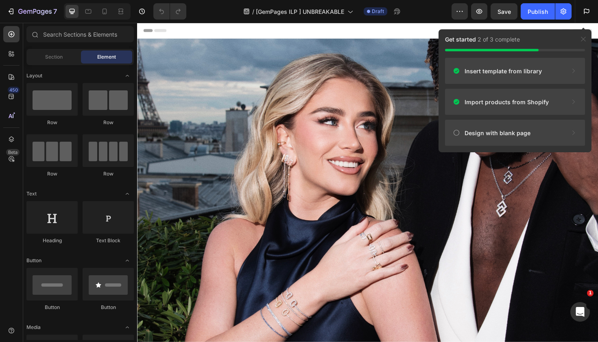
click at [163, 28] on div at bounding box center [381, 31] width 475 height 16
click at [164, 30] on icon at bounding box center [161, 30] width 13 height 3
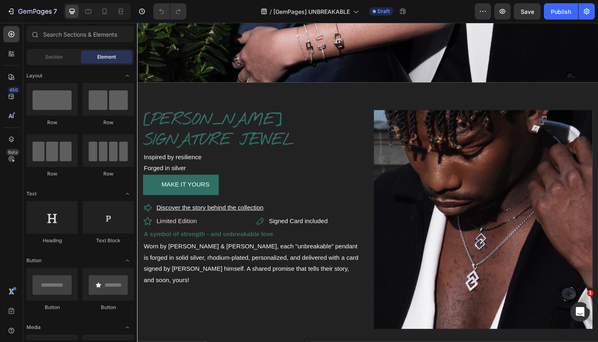
scroll to position [739, 0]
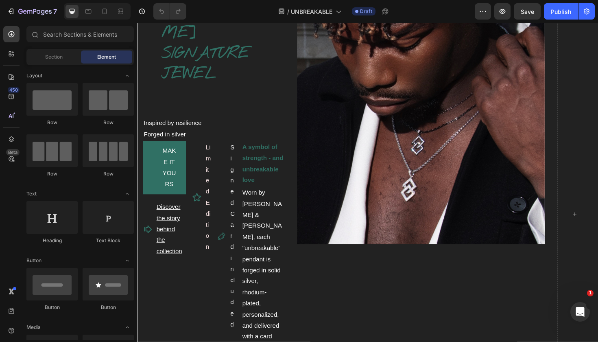
scroll to position [658, 0]
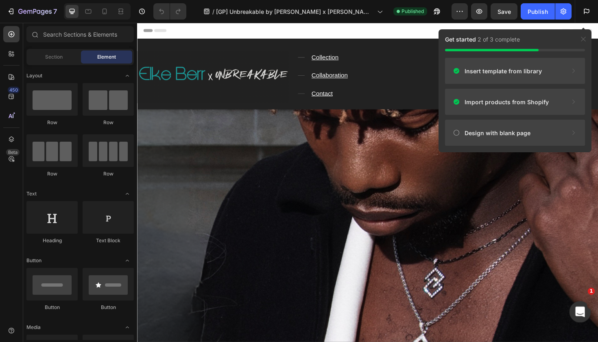
click at [581, 304] on div "Ouvrir le Messenger Intercom" at bounding box center [579, 310] width 27 height 27
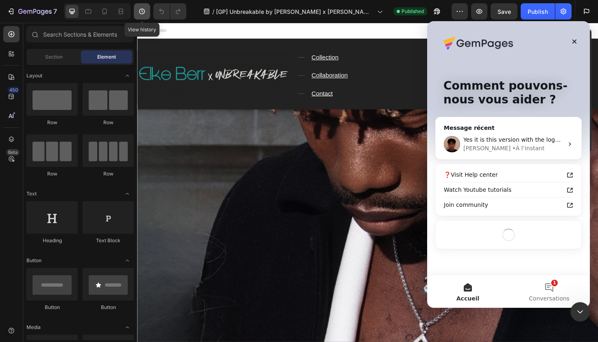
click at [144, 11] on icon "button" at bounding box center [142, 11] width 8 height 8
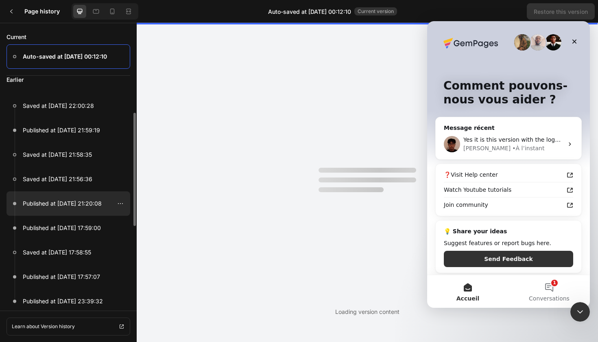
scroll to position [10, 0]
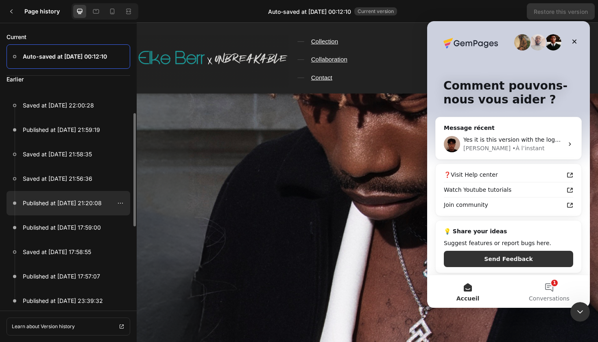
click at [96, 201] on p "Published at [DATE] 21:20:08" at bounding box center [62, 203] width 79 height 10
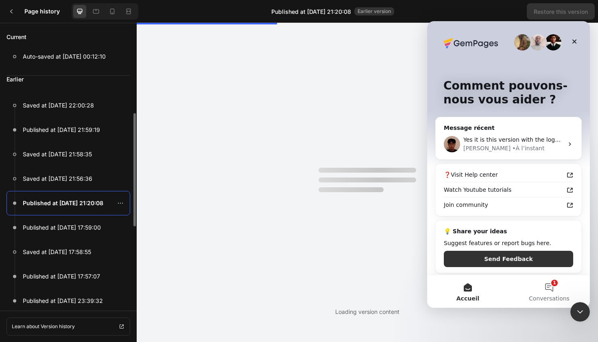
scroll to position [0, 0]
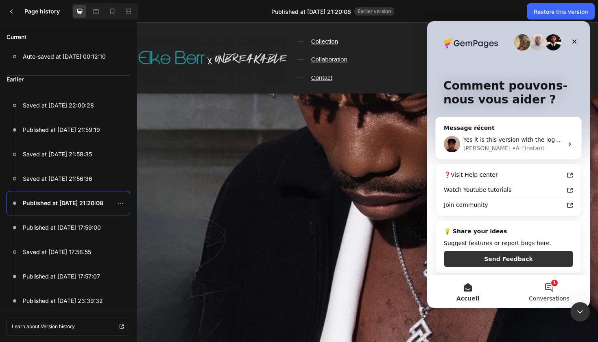
click at [556, 284] on button "1 Conversations" at bounding box center [549, 291] width 81 height 33
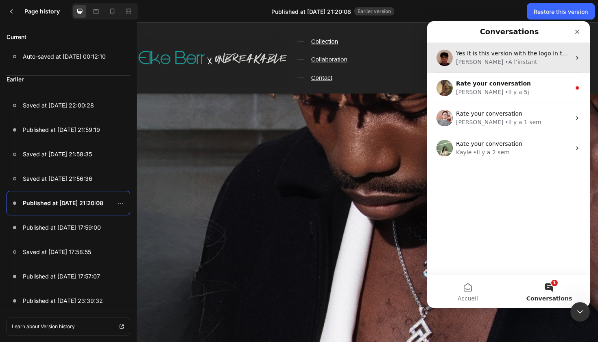
click at [514, 52] on span "Yes it is this version with the logo in the middle of th epage" at bounding box center [540, 53] width 169 height 7
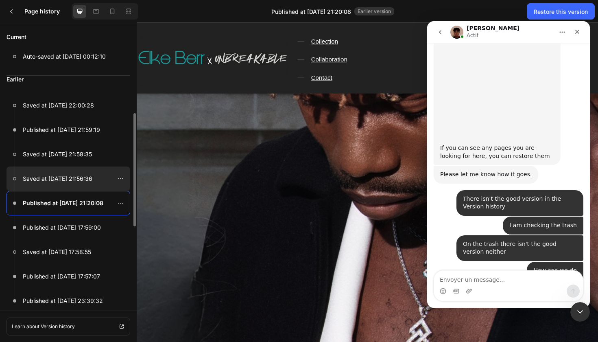
scroll to position [3859, 0]
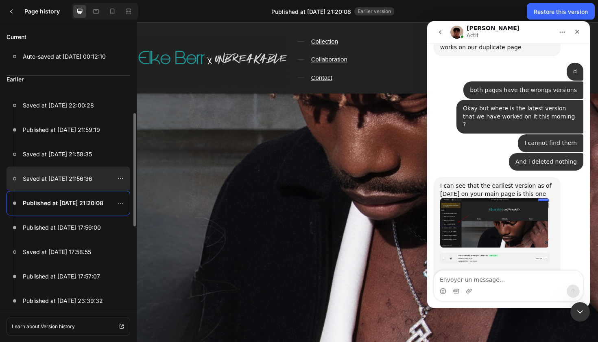
click at [92, 182] on p "Saved at [DATE] 21:56:36" at bounding box center [58, 179] width 70 height 10
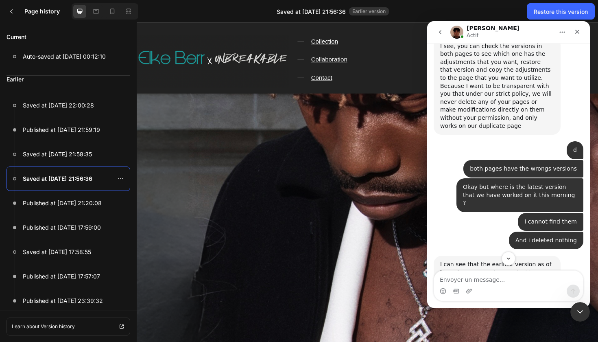
scroll to position [3781, 0]
click at [453, 276] on img "Kyle dit…" at bounding box center [494, 301] width 109 height 50
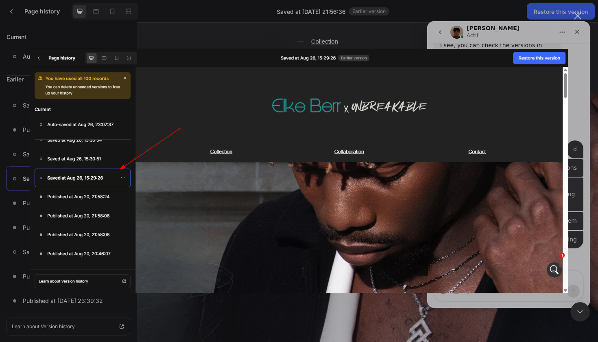
scroll to position [0, 0]
click at [571, 101] on div "Intercom Messenger" at bounding box center [299, 171] width 598 height 342
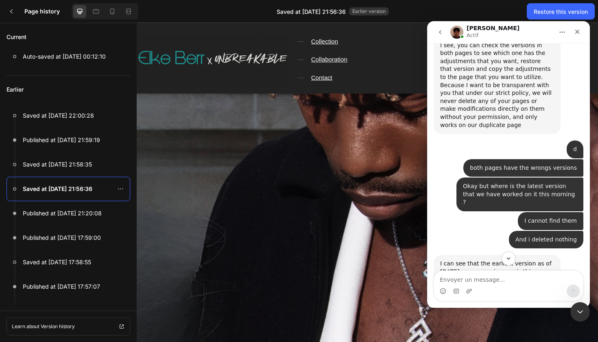
click at [493, 276] on img "Kyle dit…" at bounding box center [494, 301] width 109 height 50
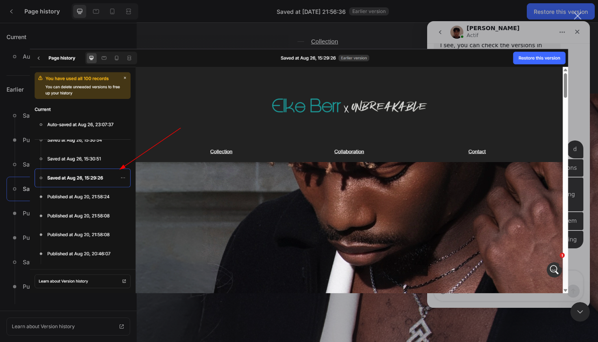
click at [583, 116] on div "Intercom Messenger" at bounding box center [299, 171] width 598 height 342
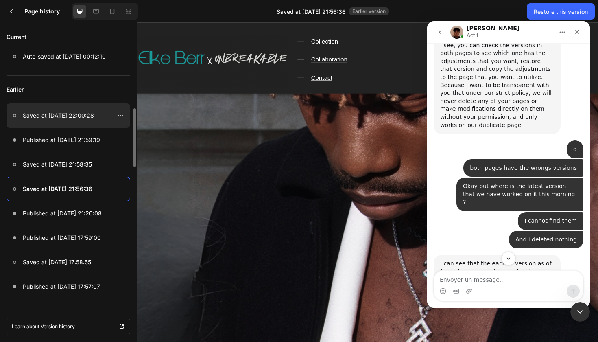
click at [99, 114] on div at bounding box center [69, 115] width 124 height 24
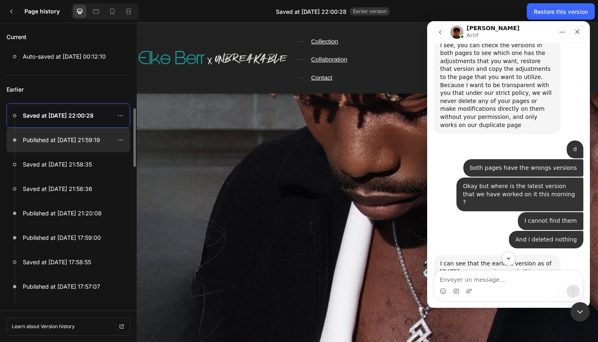
click at [79, 147] on div at bounding box center [69, 140] width 124 height 24
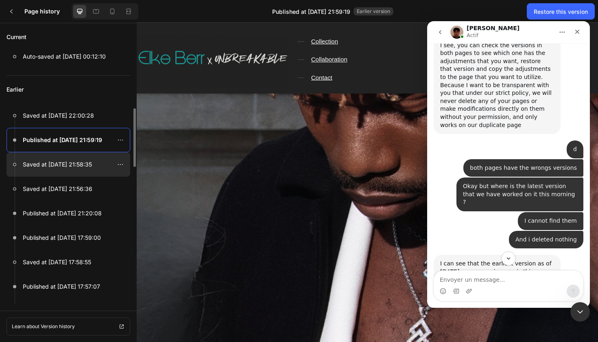
click at [77, 174] on div at bounding box center [69, 164] width 124 height 24
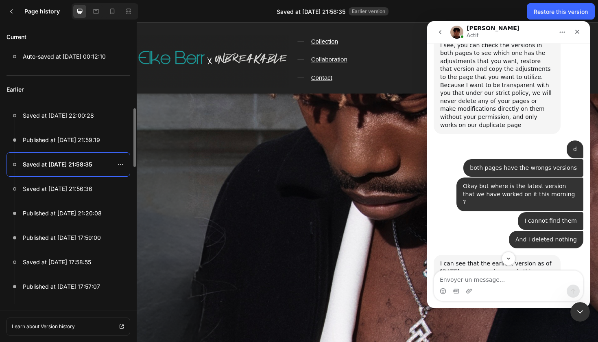
click at [107, 81] on p "Earlier" at bounding box center [69, 90] width 124 height 28
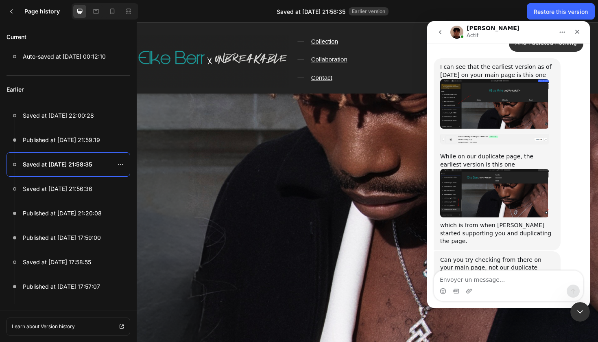
scroll to position [3978, 0]
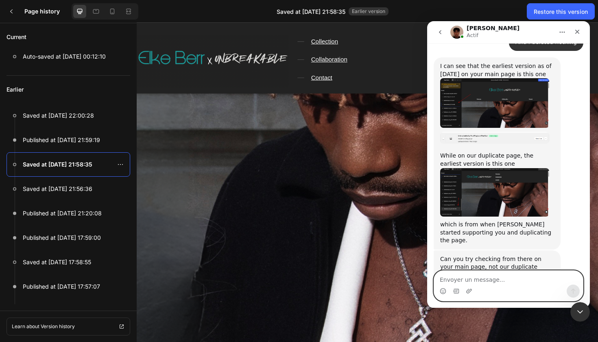
click at [534, 280] on textarea "Envoyer un message..." at bounding box center [508, 278] width 149 height 14
type textarea "I don't have it on my history version"
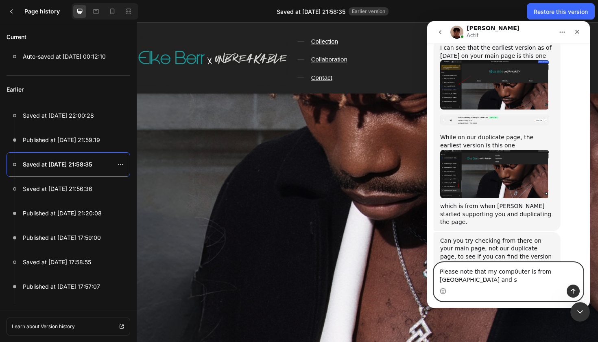
scroll to position [4005, 0]
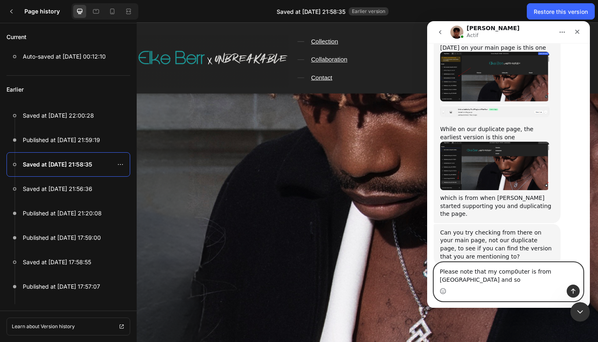
click at [512, 272] on textarea "Please note that my comp0uter is from Singapore and so" at bounding box center [508, 274] width 149 height 22
click at [486, 281] on textarea "Please note that my computer is from Singapore and so" at bounding box center [508, 274] width 149 height 22
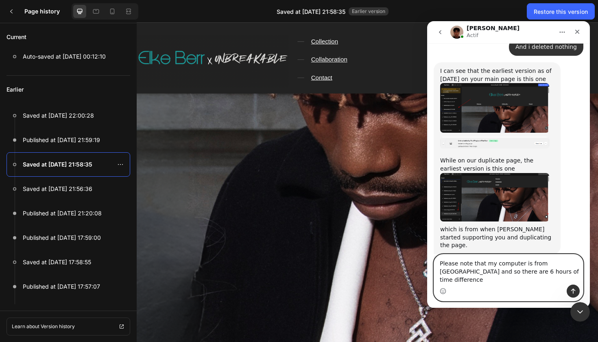
type textarea "Please note that my computer is from [GEOGRAPHIC_DATA] and so there are 6 hours…"
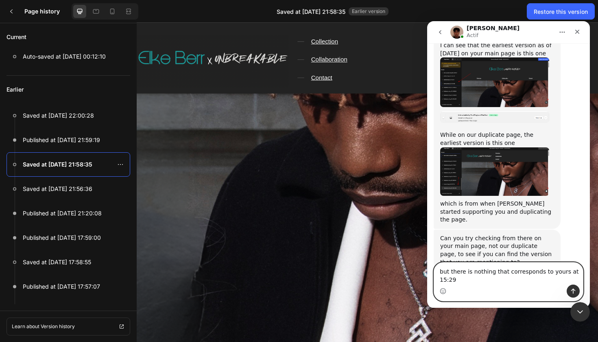
scroll to position [4007, 0]
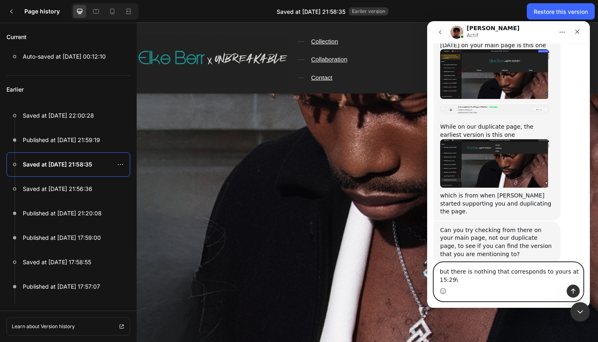
type textarea "but there is nothing that corresponds to yours at 15:29"
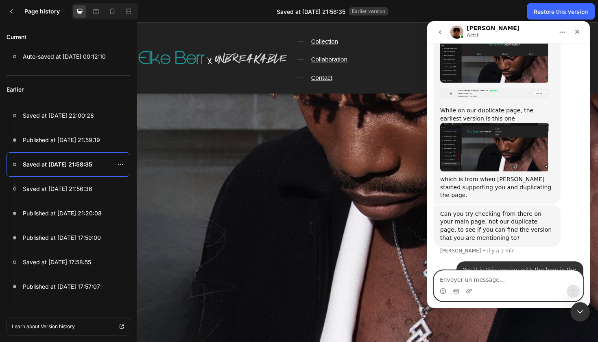
scroll to position [4025, 0]
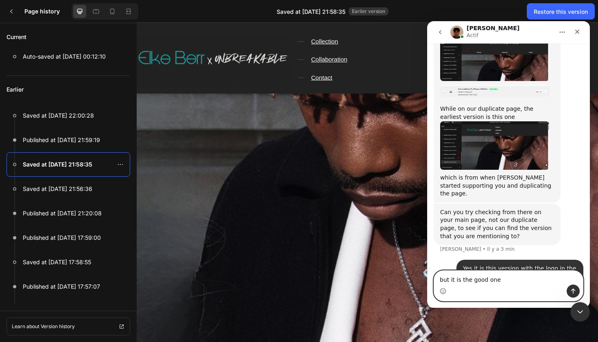
type textarea "but it is the good one"
drag, startPoint x: 509, startPoint y: 282, endPoint x: 411, endPoint y: 271, distance: 98.6
click html "Kyle Actif Handy tips: Sharing your issue screenshots and page links helps us t…"
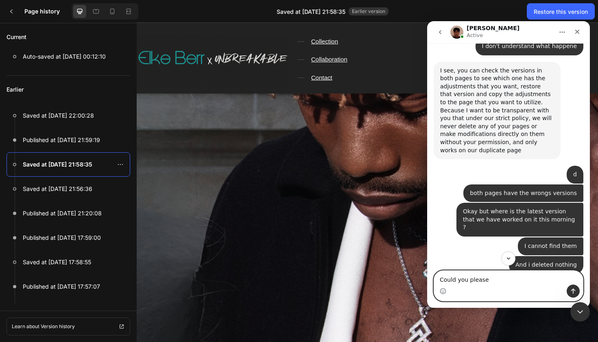
scroll to position [3748, 0]
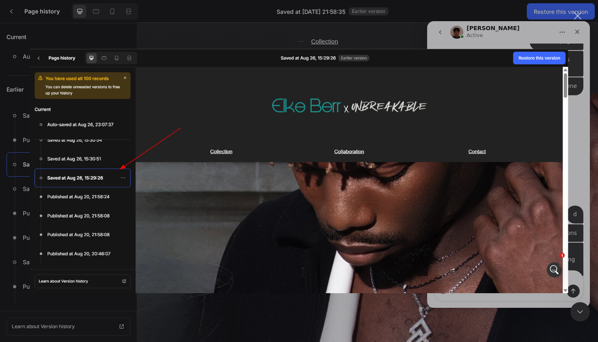
click at [503, 145] on img "Fermer" at bounding box center [299, 171] width 538 height 244
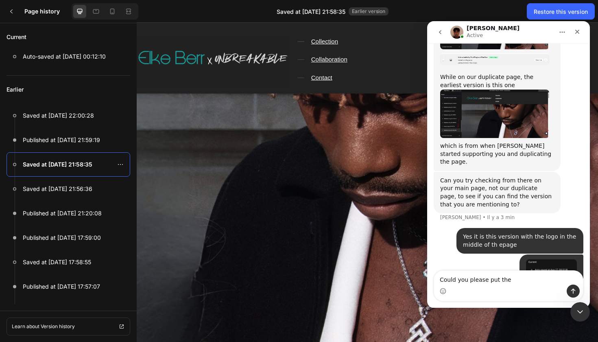
scroll to position [4089, 0]
click at [516, 275] on textarea "Could you please put the" at bounding box center [508, 278] width 149 height 14
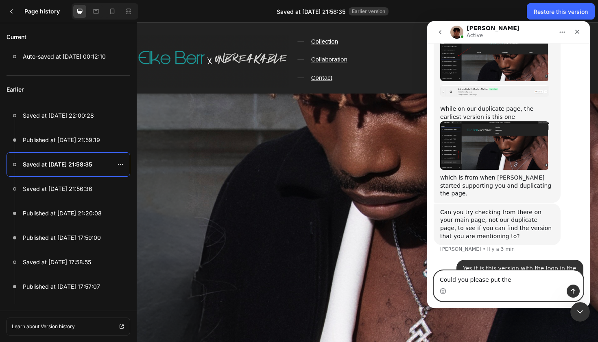
click at [514, 278] on textarea "Could you please put the" at bounding box center [508, 278] width 149 height 14
drag, startPoint x: 514, startPoint y: 278, endPoint x: 503, endPoint y: 278, distance: 11.4
click at [503, 278] on textarea "Could you please put the" at bounding box center [508, 278] width 149 height 14
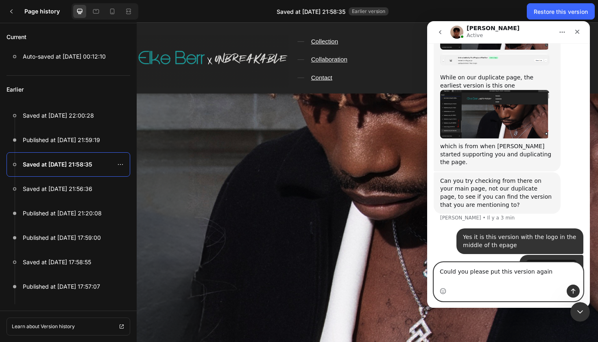
type textarea "Could you please put this version again"
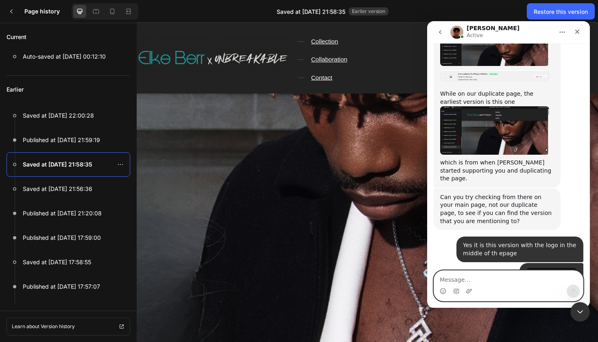
scroll to position [4189, 0]
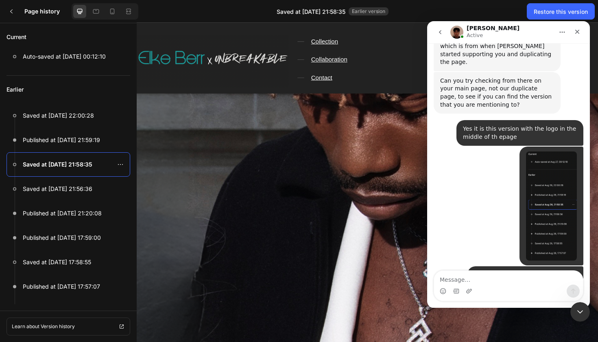
click at [513, 280] on textarea "Message…" at bounding box center [508, 278] width 149 height 14
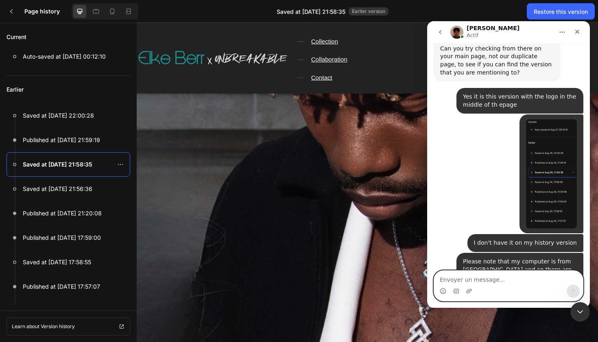
scroll to position [4157, 0]
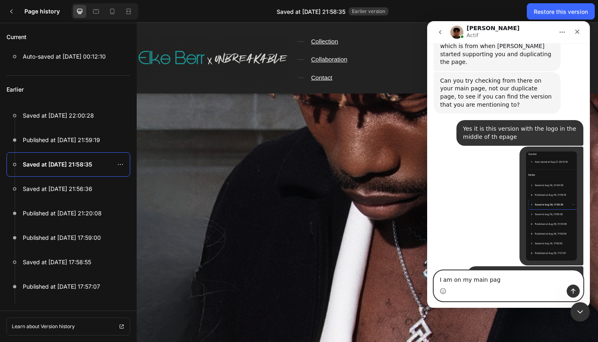
type textarea "I am on my main page"
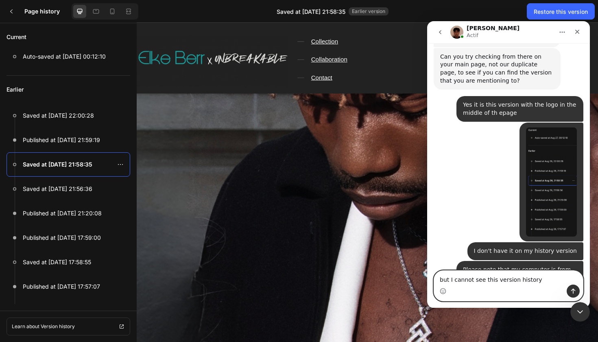
type textarea "but I cannot see this version history"
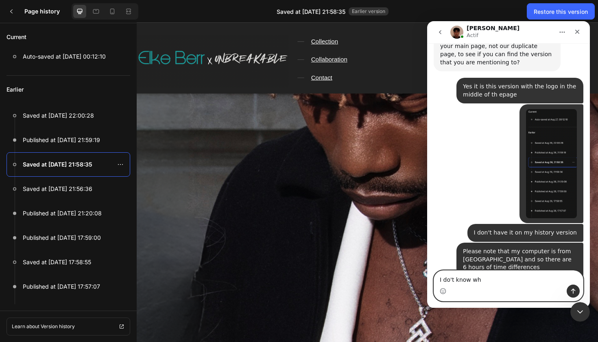
type textarea "I do't know why"
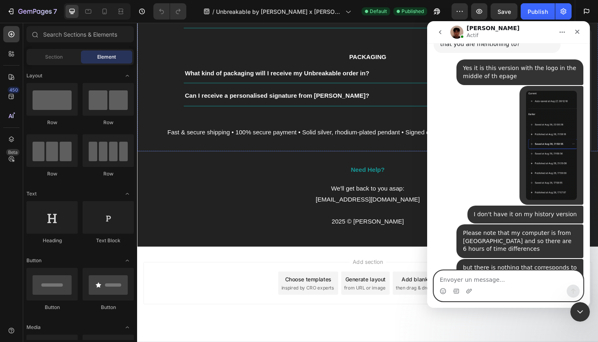
scroll to position [2461, 0]
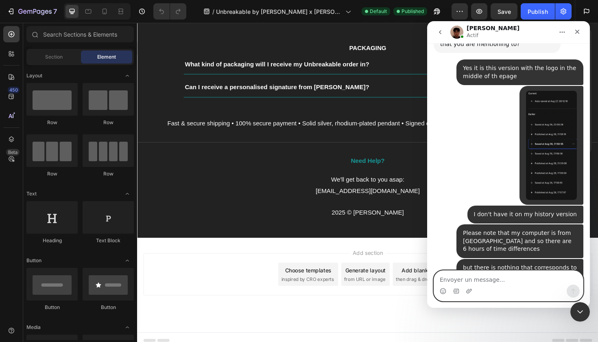
click at [489, 279] on textarea "Envoyer un message..." at bounding box center [508, 278] width 149 height 14
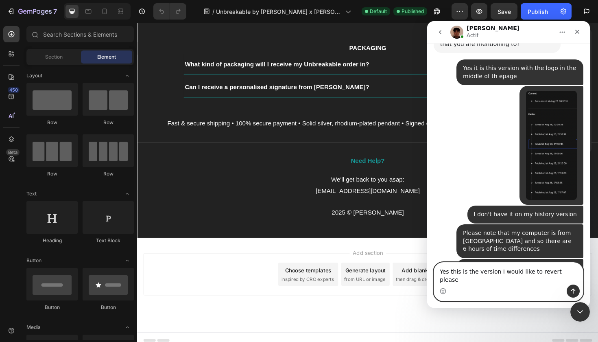
type textarea "Yes this is the version I would like to revert please\"
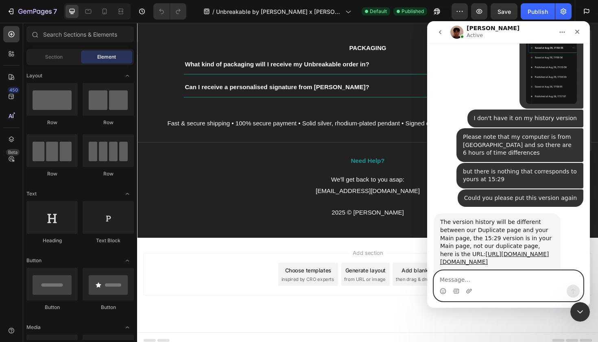
scroll to position [4356, 0]
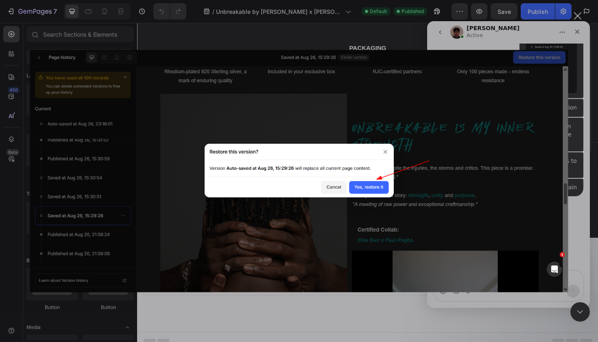
click at [460, 180] on img "Fermer" at bounding box center [299, 171] width 538 height 242
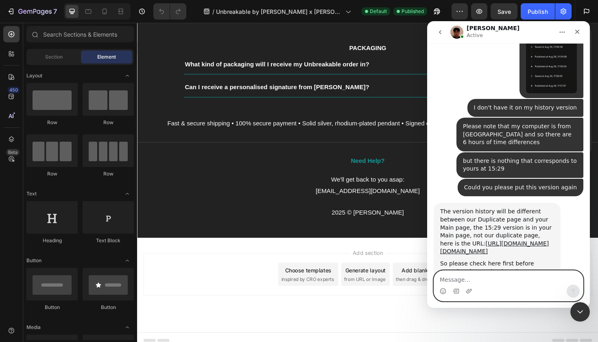
click at [509, 280] on textarea "Message…" at bounding box center [508, 278] width 149 height 14
type textarea "Yes please"
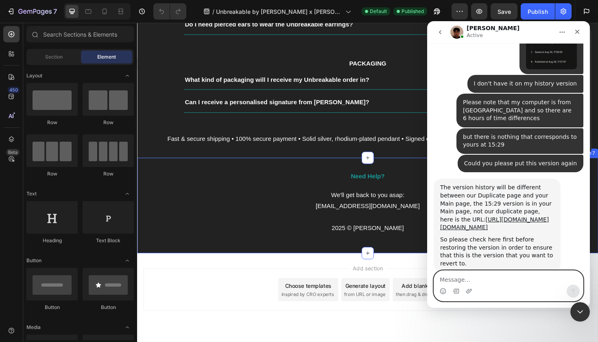
scroll to position [2429, 0]
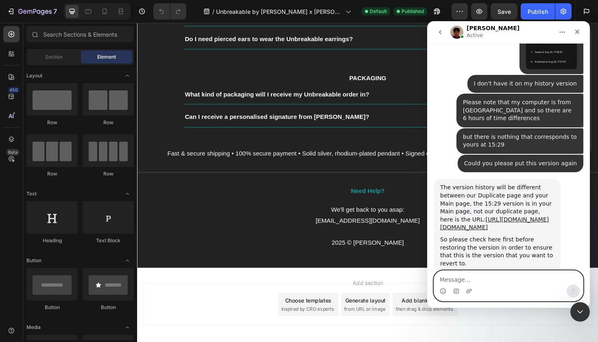
click at [517, 276] on textarea "Message…" at bounding box center [508, 278] width 149 height 14
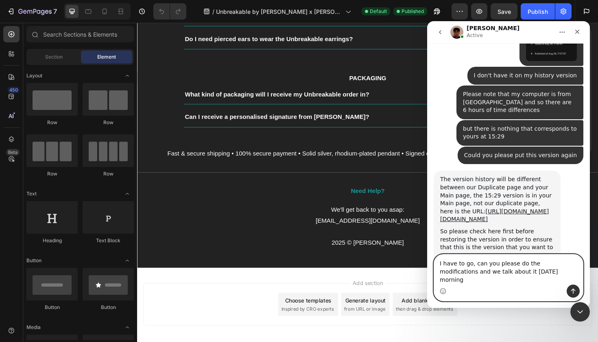
click at [448, 279] on textarea "I have to go, can you please do the modifications and we talk about it [DATE] m…" at bounding box center [508, 269] width 149 height 30
click at [545, 281] on textarea "I have to go, can you please do the modifications and we can talk about it [DAT…" at bounding box center [508, 269] width 149 height 30
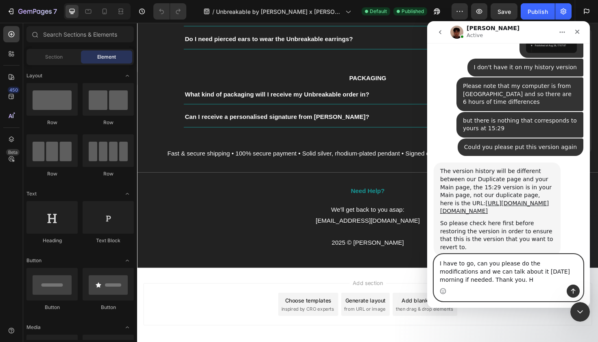
type textarea "I have to go, can you please do the modifications and we can talk about it [DAT…"
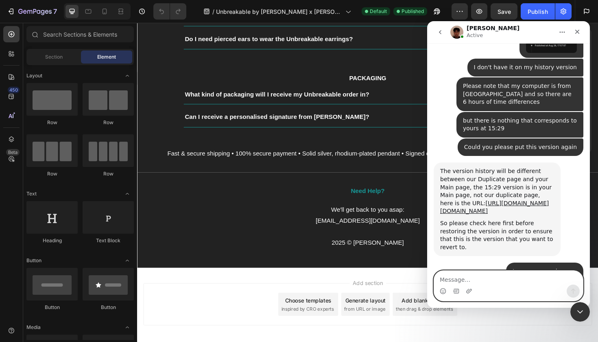
scroll to position [4414, 0]
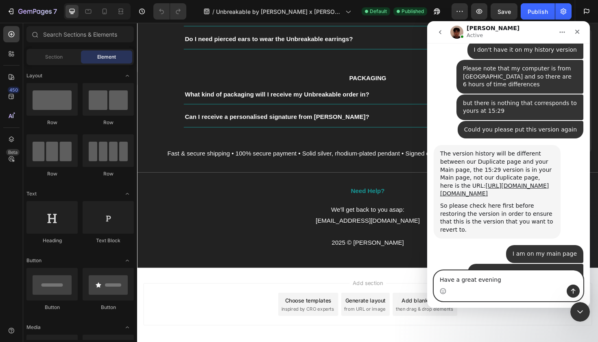
type textarea "Have a great evening !"
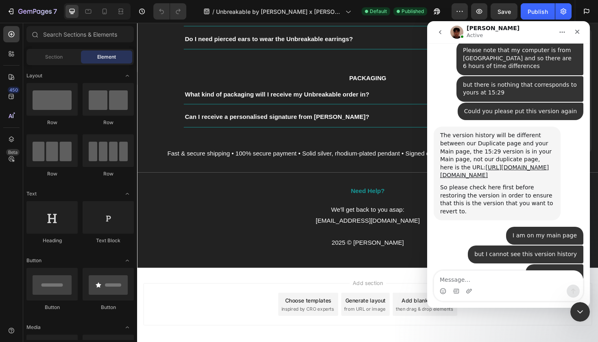
click at [306, 298] on div "Add section Choose templates inspired by CRO experts Generate layout from URL o…" at bounding box center [381, 320] width 475 height 45
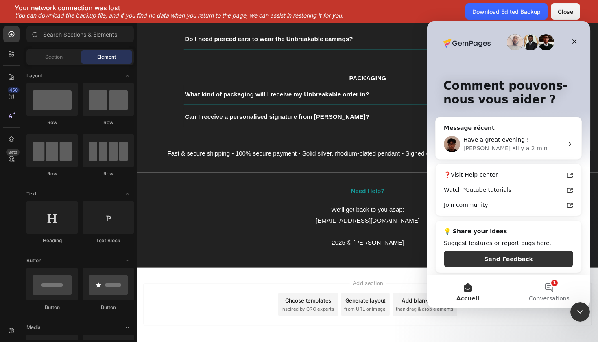
scroll to position [0, 0]
